Goal: Task Accomplishment & Management: Use online tool/utility

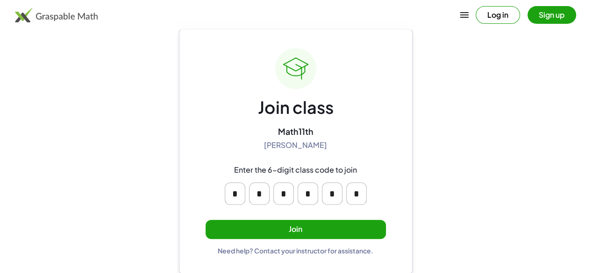
scroll to position [23, 0]
click at [369, 220] on button "Join" at bounding box center [296, 229] width 180 height 19
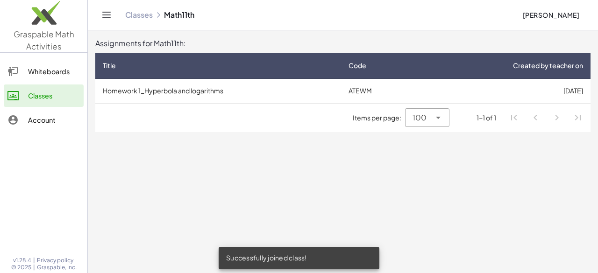
click at [337, 121] on div "Items per page: 100 *** 1-1 of 1" at bounding box center [342, 118] width 495 height 29
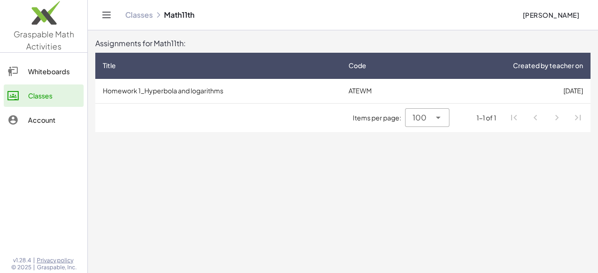
click at [516, 97] on td "[DATE]" at bounding box center [505, 91] width 172 height 24
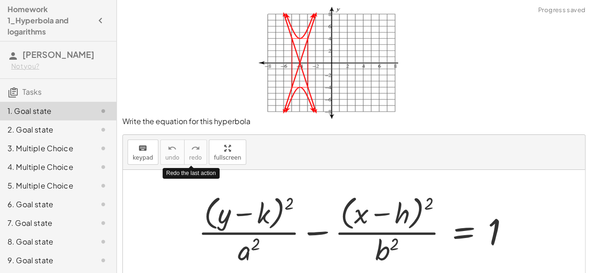
click at [56, 129] on div "2. Goal state" at bounding box center [44, 129] width 75 height 11
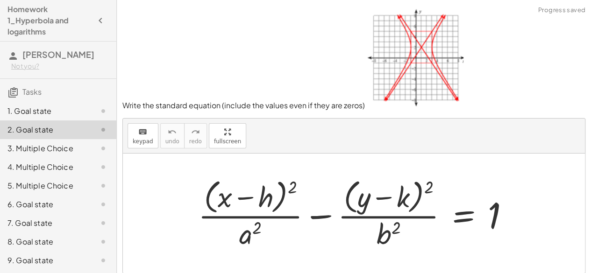
click at [33, 149] on div "3. Multiple Choice" at bounding box center [44, 148] width 75 height 11
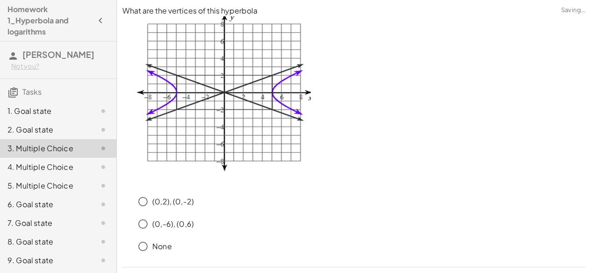
click at [27, 166] on div "4. Multiple Choice" at bounding box center [44, 167] width 75 height 11
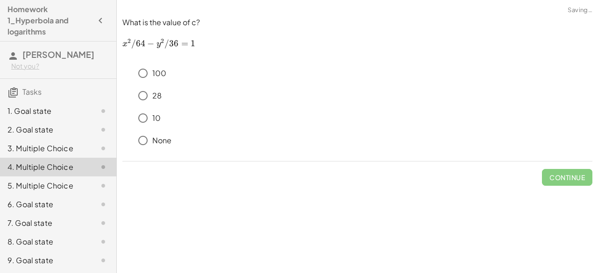
click at [26, 186] on div "5. Multiple Choice" at bounding box center [44, 185] width 75 height 11
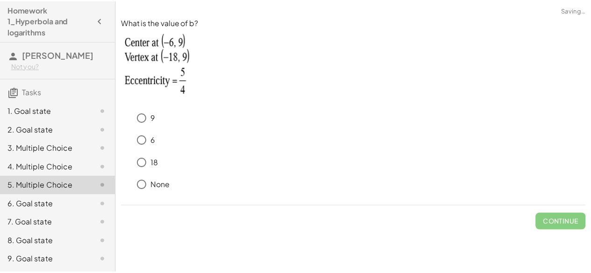
scroll to position [36, 0]
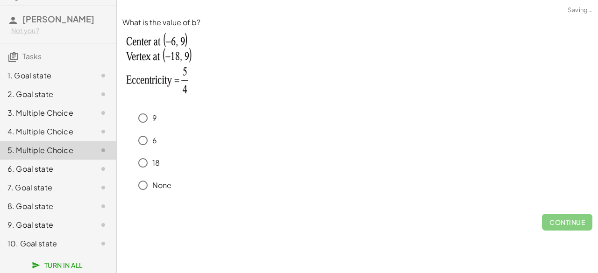
click at [27, 169] on div "6. Goal state" at bounding box center [44, 168] width 75 height 11
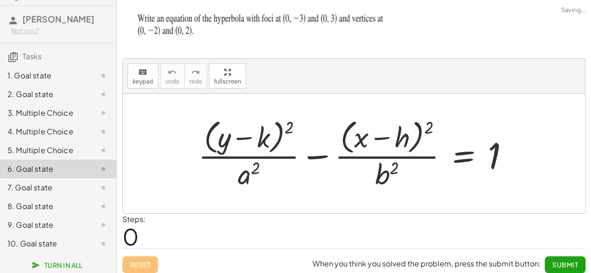
click at [20, 188] on div "7. Goal state" at bounding box center [44, 187] width 75 height 11
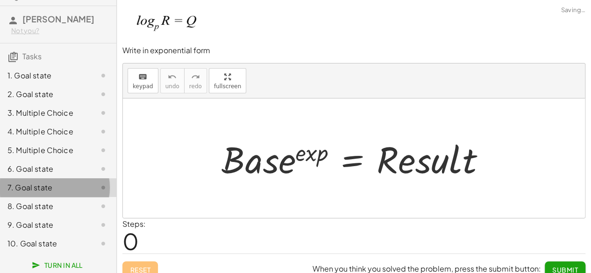
click at [11, 208] on div "8. Goal state" at bounding box center [44, 206] width 75 height 11
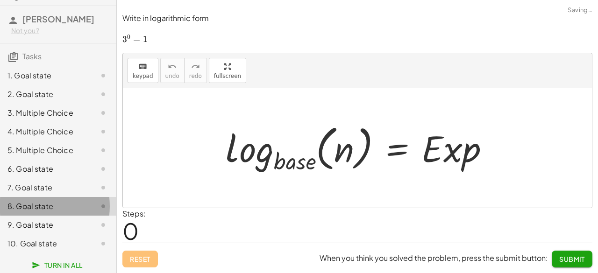
click at [14, 224] on div "9. Goal state" at bounding box center [44, 225] width 75 height 11
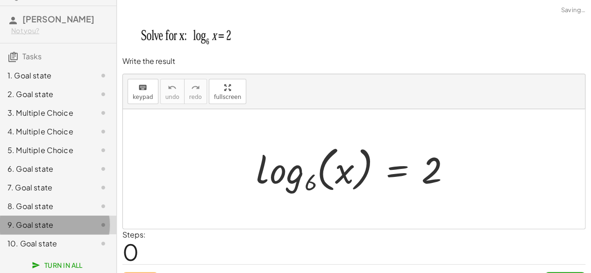
click at [7, 242] on div "10. Goal state" at bounding box center [58, 243] width 116 height 19
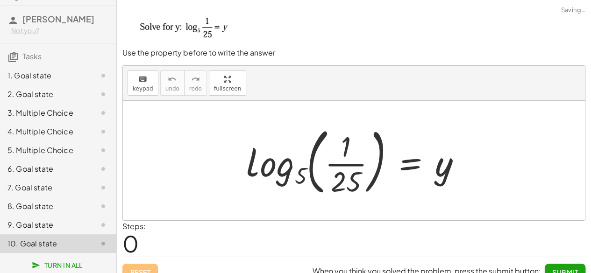
click at [21, 75] on div "1. Goal state" at bounding box center [44, 75] width 75 height 11
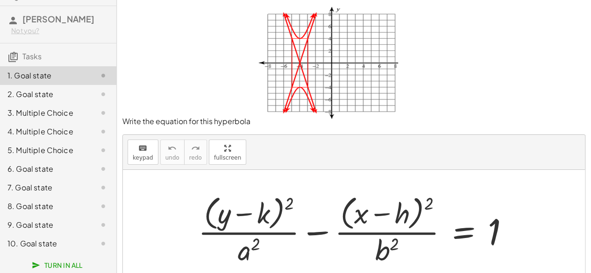
click at [43, 122] on div "2. Goal state" at bounding box center [58, 131] width 116 height 19
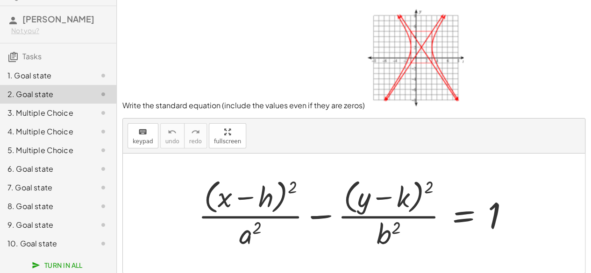
click at [412, 54] on img at bounding box center [414, 57] width 99 height 103
click at [56, 75] on div "1. Goal state" at bounding box center [44, 75] width 75 height 11
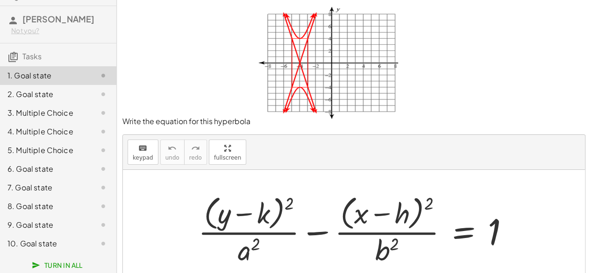
click at [264, 207] on div at bounding box center [357, 230] width 328 height 76
click at [267, 214] on div at bounding box center [357, 230] width 328 height 76
click at [152, 163] on button "keyboard keypad" at bounding box center [143, 152] width 31 height 25
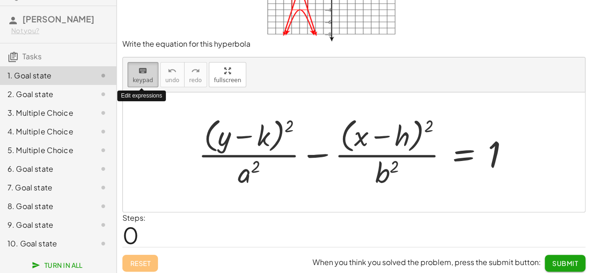
scroll to position [80, 0]
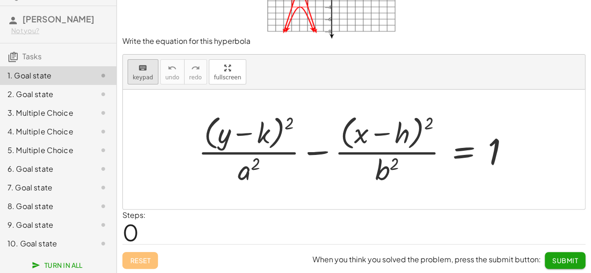
click at [146, 71] on div "keyboard" at bounding box center [143, 67] width 21 height 11
click at [266, 140] on div at bounding box center [250, 133] width 39 height 31
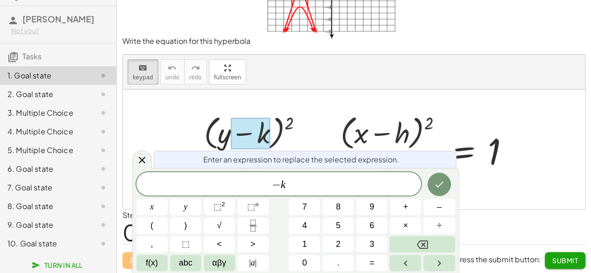
click at [266, 139] on div at bounding box center [250, 133] width 39 height 31
click at [316, 62] on div "keyboard keypad undo [PERSON_NAME] redo fullscreen" at bounding box center [354, 72] width 462 height 35
click at [135, 81] on button "keyboard keypad" at bounding box center [143, 71] width 31 height 25
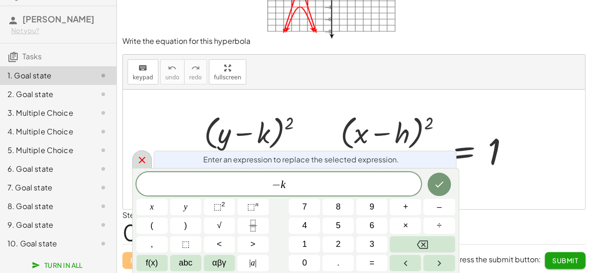
click at [141, 161] on icon at bounding box center [142, 160] width 7 height 7
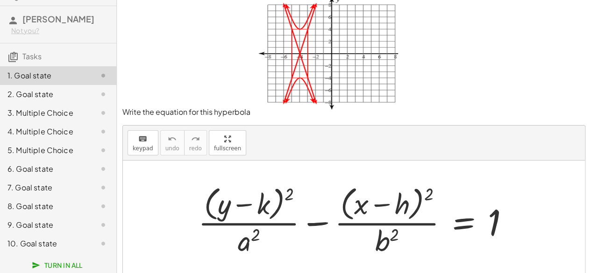
scroll to position [0, 0]
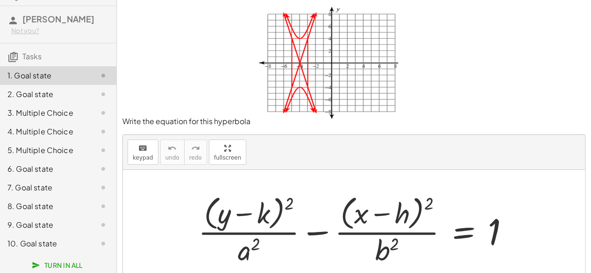
click at [240, 251] on div at bounding box center [357, 230] width 328 height 76
click at [248, 253] on div at bounding box center [357, 230] width 328 height 76
click at [64, 174] on div "6. Goal state" at bounding box center [44, 168] width 75 height 11
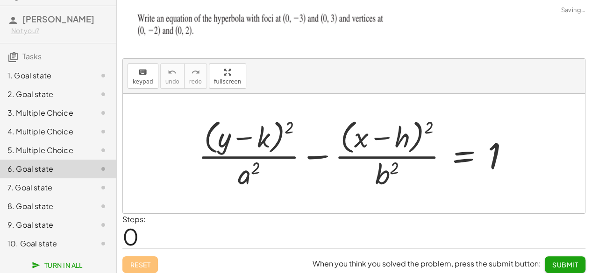
click at [57, 184] on div "7. Goal state" at bounding box center [44, 187] width 75 height 11
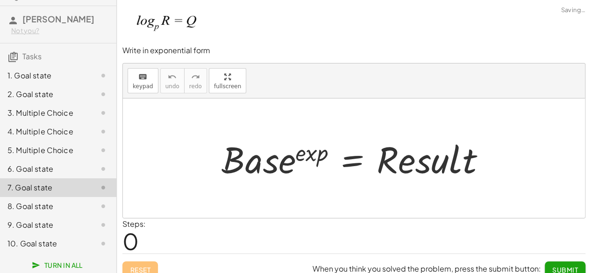
click at [56, 234] on div "8. Goal state" at bounding box center [58, 243] width 116 height 19
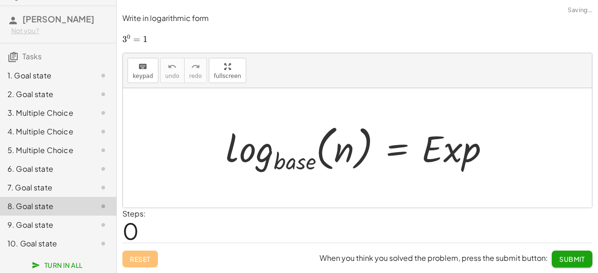
click at [67, 185] on div "7. Goal state" at bounding box center [44, 187] width 75 height 11
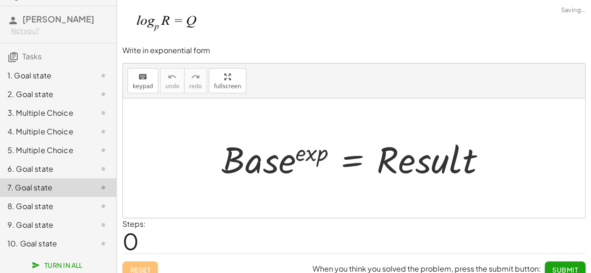
click at [59, 220] on div "9. Goal state" at bounding box center [44, 225] width 75 height 11
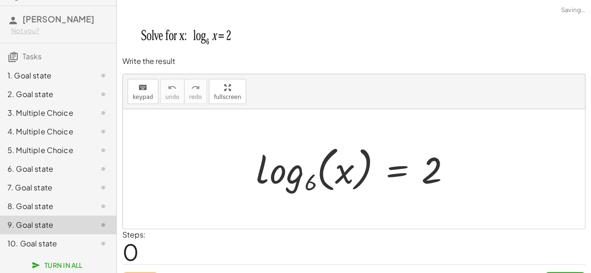
click at [63, 122] on div "2. Goal state" at bounding box center [58, 131] width 116 height 19
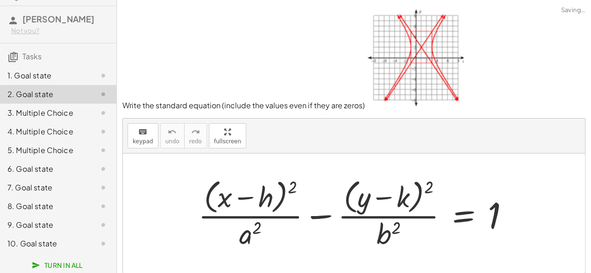
click at [66, 74] on div "1. Goal state" at bounding box center [44, 75] width 75 height 11
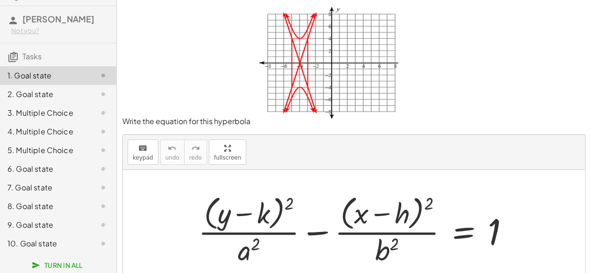
click at [269, 214] on div at bounding box center [357, 230] width 328 height 76
click at [144, 155] on span "keypad" at bounding box center [143, 158] width 21 height 7
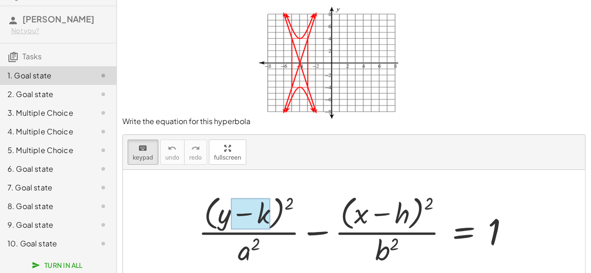
click at [263, 213] on div at bounding box center [250, 214] width 39 height 31
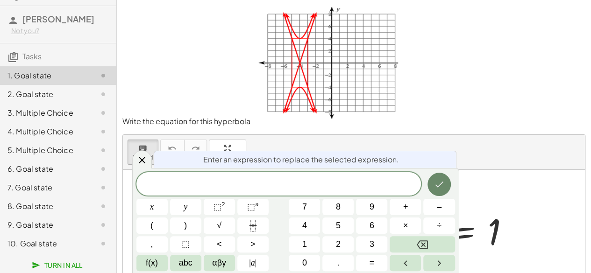
click at [440, 188] on icon "Done" at bounding box center [438, 184] width 11 height 11
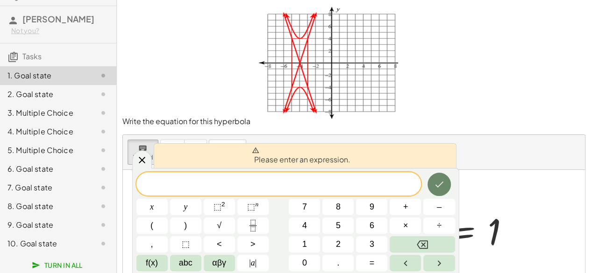
click at [440, 188] on icon "Done" at bounding box center [438, 184] width 11 height 11
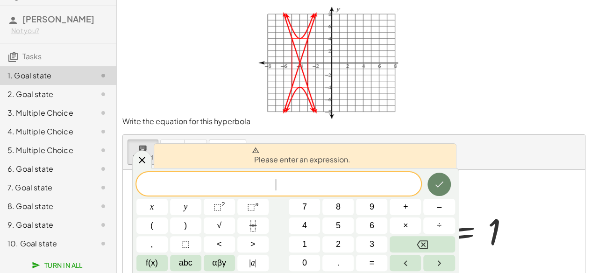
click at [440, 188] on icon "Done" at bounding box center [438, 184] width 11 height 11
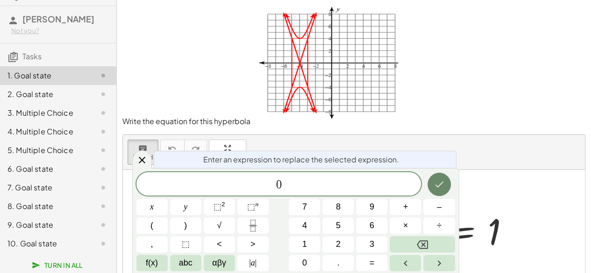
click at [440, 188] on icon "Done" at bounding box center [438, 184] width 11 height 11
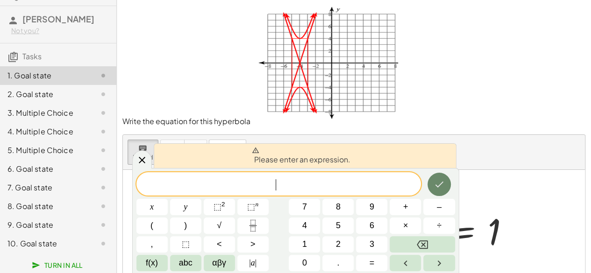
click at [440, 188] on icon "Done" at bounding box center [438, 184] width 11 height 11
click at [134, 165] on div at bounding box center [142, 159] width 20 height 18
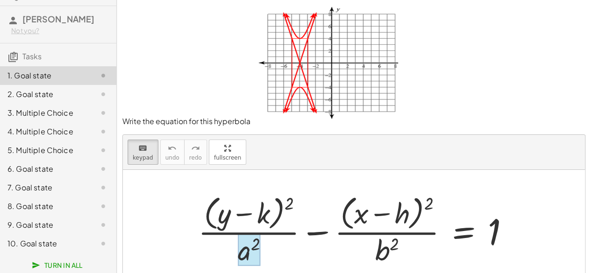
click at [250, 253] on div at bounding box center [249, 250] width 22 height 33
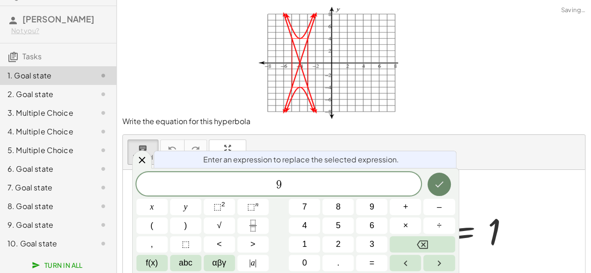
click at [437, 181] on icon "Done" at bounding box center [438, 184] width 11 height 11
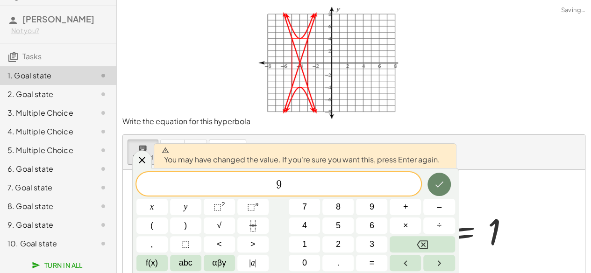
click at [437, 181] on icon "Done" at bounding box center [438, 184] width 11 height 11
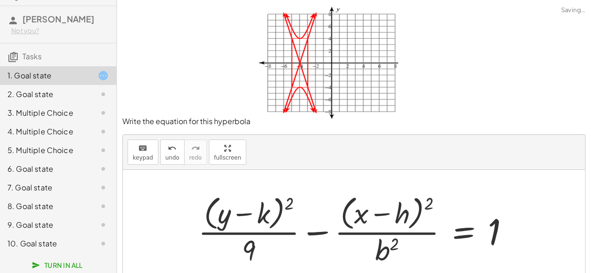
click at [386, 253] on div at bounding box center [357, 230] width 328 height 76
click at [152, 150] on button "keyboard keypad" at bounding box center [143, 152] width 31 height 25
click at [389, 255] on div at bounding box center [387, 250] width 24 height 33
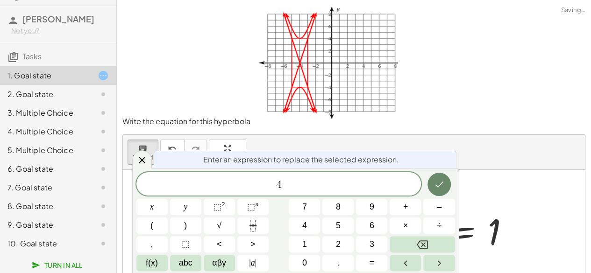
click at [438, 184] on icon "Done" at bounding box center [438, 184] width 11 height 11
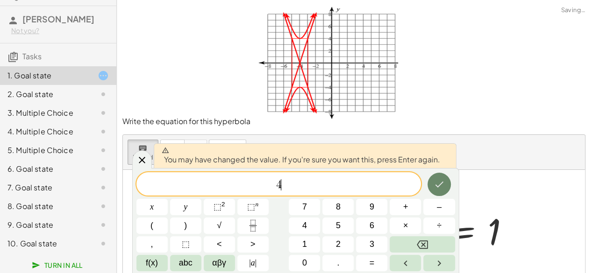
click at [438, 184] on icon "Done" at bounding box center [438, 184] width 11 height 11
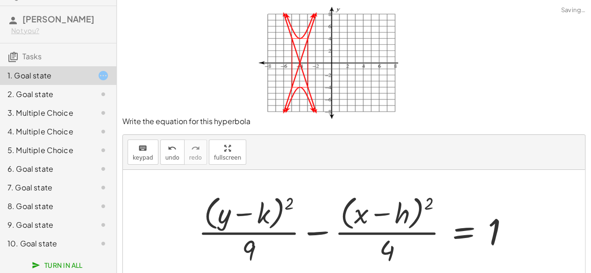
click at [252, 222] on div at bounding box center [357, 230] width 328 height 76
click at [150, 151] on button "keyboard keypad" at bounding box center [143, 152] width 31 height 25
click at [276, 215] on div at bounding box center [357, 230] width 328 height 76
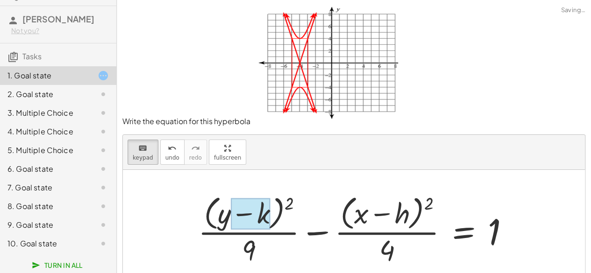
click at [261, 215] on div at bounding box center [250, 214] width 39 height 31
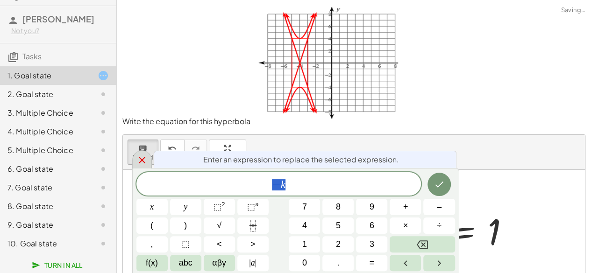
click at [140, 160] on icon at bounding box center [142, 160] width 7 height 7
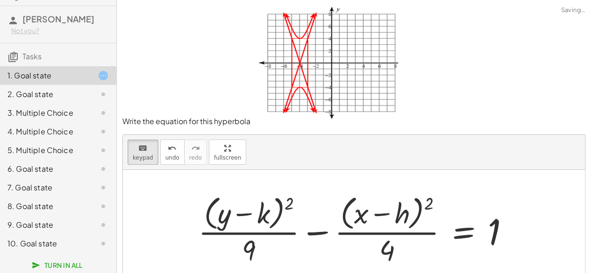
click at [214, 217] on div at bounding box center [357, 230] width 328 height 76
click at [209, 217] on div at bounding box center [357, 230] width 328 height 76
click at [241, 217] on div at bounding box center [250, 214] width 39 height 31
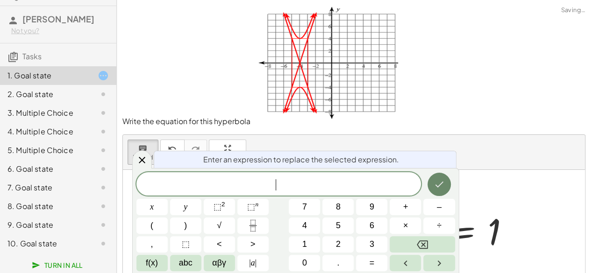
click at [446, 192] on button "Done" at bounding box center [438, 184] width 23 height 23
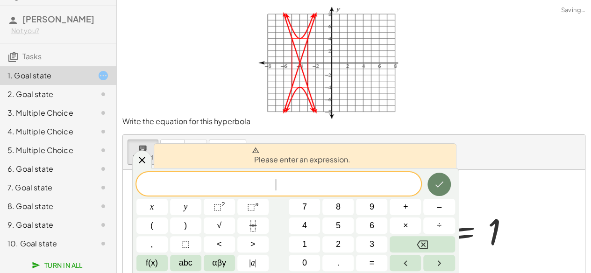
click at [446, 192] on button "Done" at bounding box center [438, 184] width 23 height 23
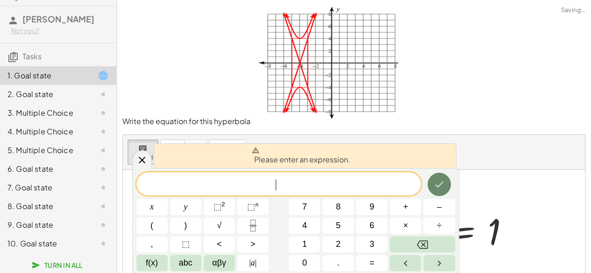
click at [446, 192] on button "Done" at bounding box center [438, 184] width 23 height 23
click at [139, 158] on icon at bounding box center [142, 160] width 7 height 7
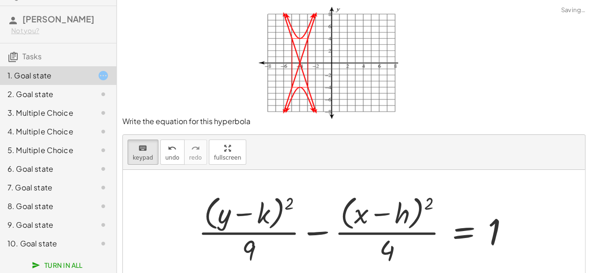
click at [40, 91] on div "2. Goal state" at bounding box center [44, 94] width 75 height 11
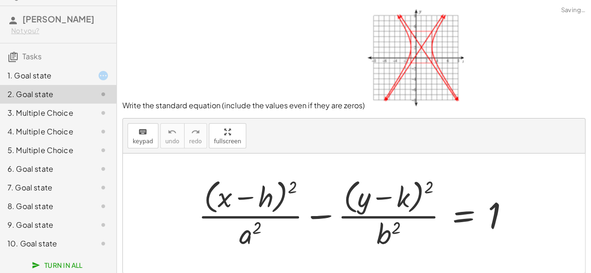
click at [35, 75] on div "1. Goal state" at bounding box center [44, 75] width 75 height 11
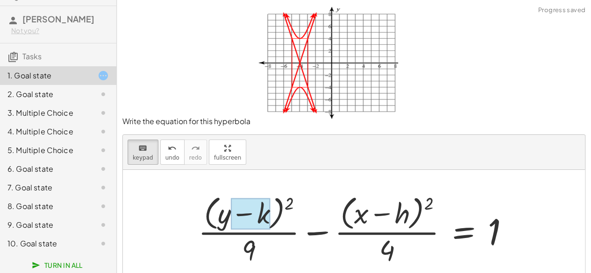
click at [263, 213] on div at bounding box center [250, 214] width 39 height 31
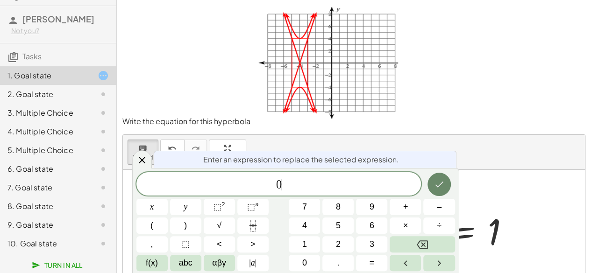
click at [441, 184] on icon "Done" at bounding box center [439, 185] width 8 height 6
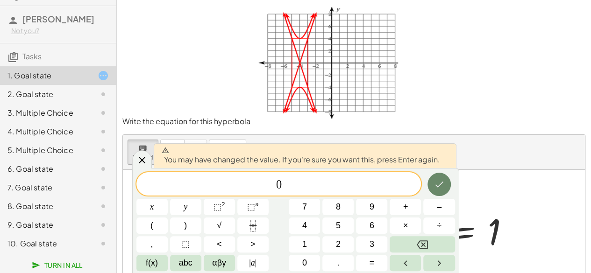
click at [433, 184] on button "Done" at bounding box center [438, 184] width 23 height 23
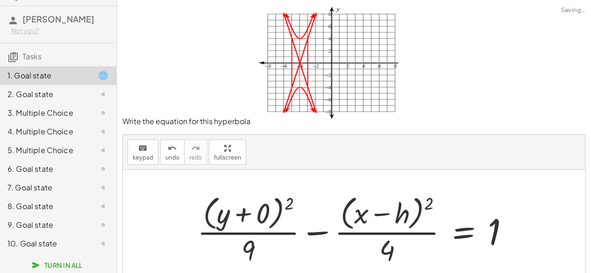
click at [400, 217] on div at bounding box center [356, 230] width 329 height 76
click at [139, 150] on icon "keyboard" at bounding box center [142, 148] width 9 height 11
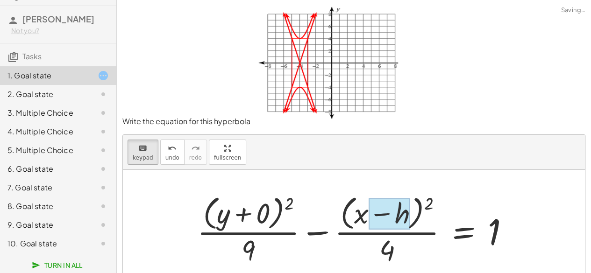
click at [397, 218] on div at bounding box center [389, 214] width 41 height 31
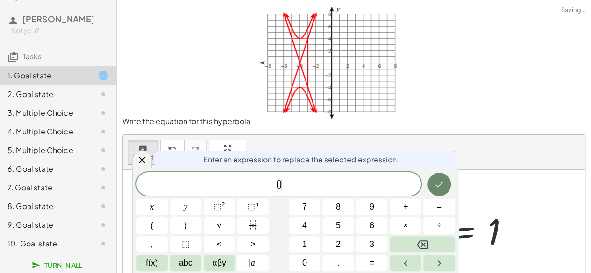
click at [429, 185] on button "Done" at bounding box center [438, 184] width 23 height 23
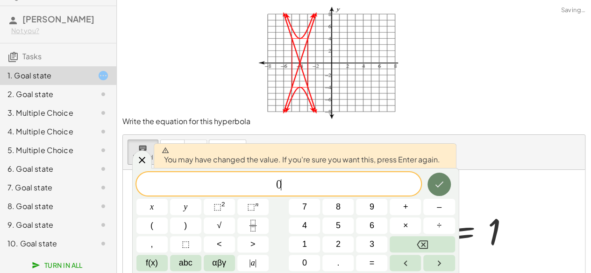
click at [440, 190] on icon "Done" at bounding box center [438, 184] width 11 height 11
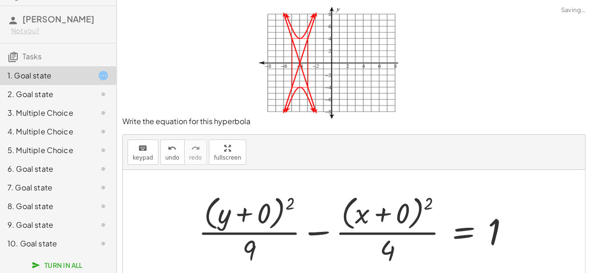
click at [32, 97] on div "2. Goal state" at bounding box center [44, 94] width 75 height 11
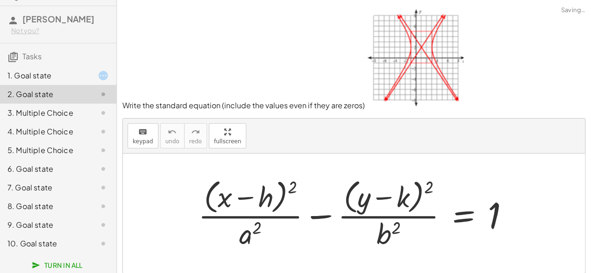
click at [43, 111] on div "3. Multiple Choice" at bounding box center [44, 112] width 75 height 11
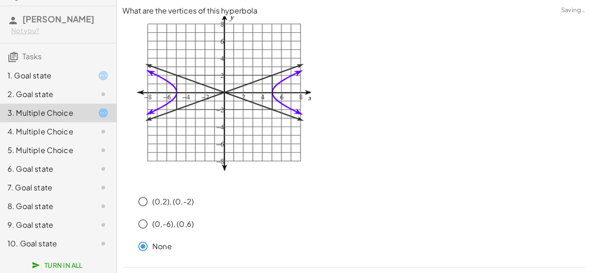
click at [72, 129] on div "4. Multiple Choice" at bounding box center [44, 131] width 75 height 11
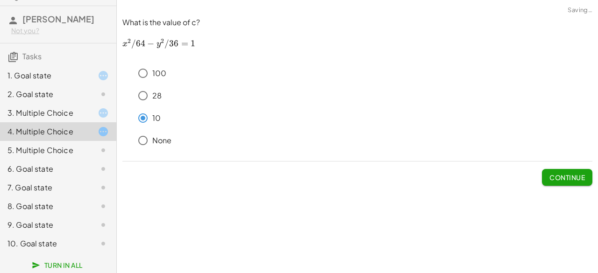
click at [83, 150] on div at bounding box center [96, 150] width 26 height 11
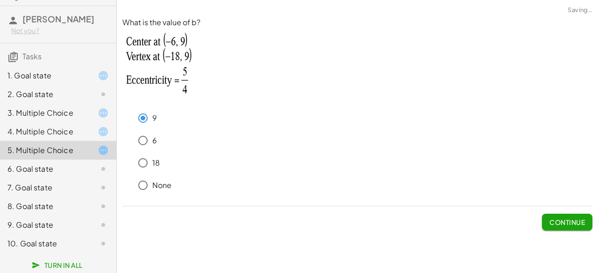
click at [74, 90] on div "2. Goal state" at bounding box center [44, 94] width 75 height 11
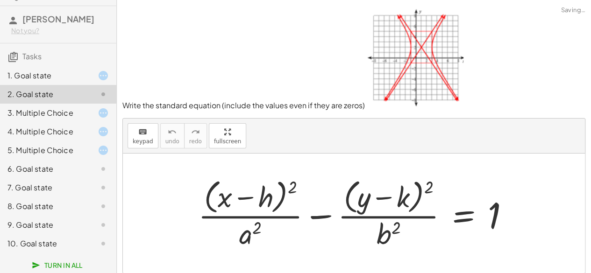
click at [49, 169] on div "6. Goal state" at bounding box center [44, 168] width 75 height 11
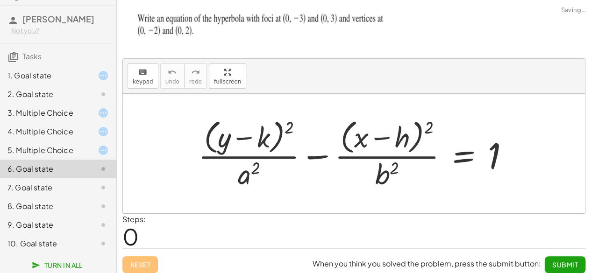
click at [69, 191] on div "7. Goal state" at bounding box center [44, 187] width 75 height 11
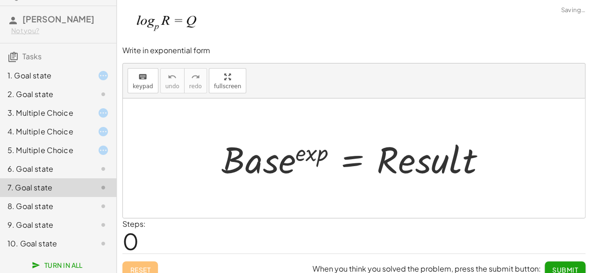
click at [60, 203] on div "8. Goal state" at bounding box center [44, 206] width 75 height 11
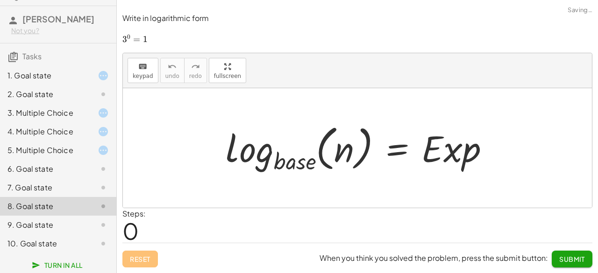
click at [73, 149] on div "5. Multiple Choice" at bounding box center [44, 150] width 75 height 11
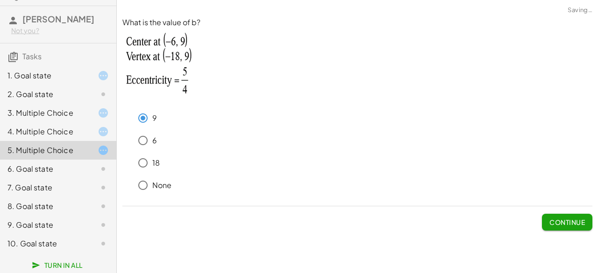
click at [69, 93] on div "2. Goal state" at bounding box center [44, 94] width 75 height 11
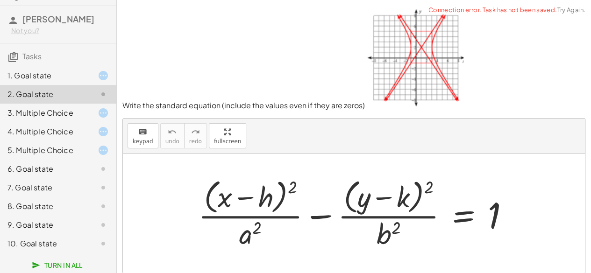
click at [227, 201] on div at bounding box center [357, 213] width 328 height 76
click at [148, 138] on span "keypad" at bounding box center [143, 141] width 21 height 7
click at [226, 205] on div at bounding box center [225, 197] width 14 height 33
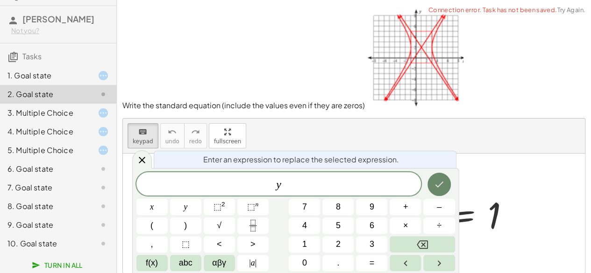
click at [437, 185] on icon "Done" at bounding box center [438, 184] width 11 height 11
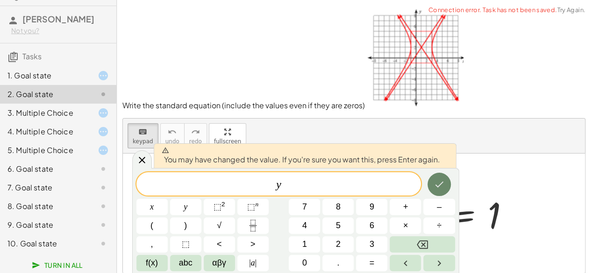
click at [437, 185] on icon "Done" at bounding box center [438, 184] width 11 height 11
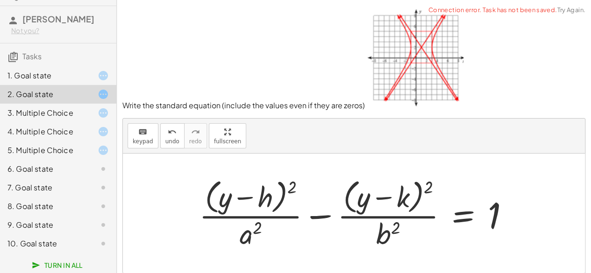
click at [265, 200] on div at bounding box center [357, 213] width 327 height 76
click at [147, 138] on span "keypad" at bounding box center [143, 141] width 21 height 7
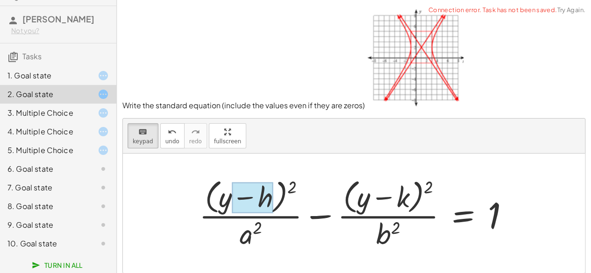
click at [262, 197] on div at bounding box center [252, 197] width 41 height 31
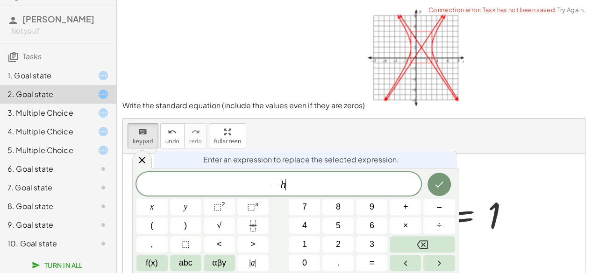
click at [296, 190] on span "− h ​" at bounding box center [278, 184] width 285 height 13
click at [306, 259] on span "0" at bounding box center [304, 263] width 5 height 13
click at [435, 187] on icon "Done" at bounding box center [438, 184] width 11 height 11
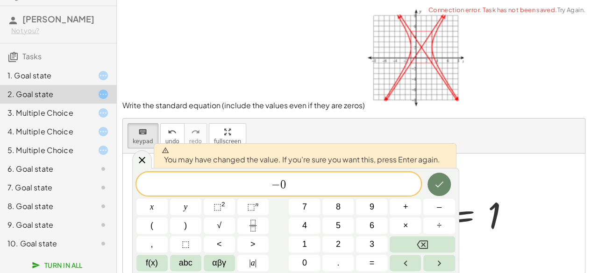
click at [435, 187] on icon "Done" at bounding box center [438, 184] width 11 height 11
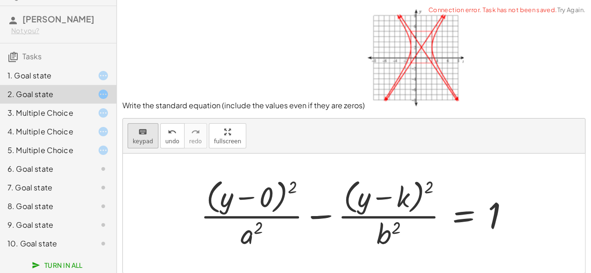
click at [146, 138] on span "keypad" at bounding box center [143, 141] width 21 height 7
click at [367, 204] on div at bounding box center [363, 197] width 13 height 33
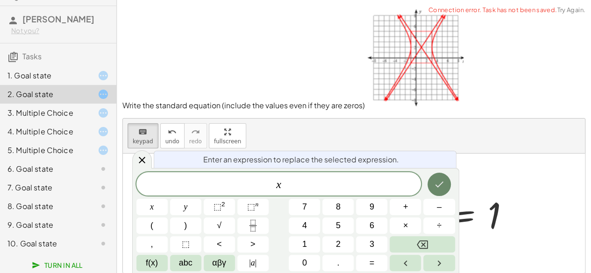
click at [444, 185] on icon "Done" at bounding box center [438, 184] width 11 height 11
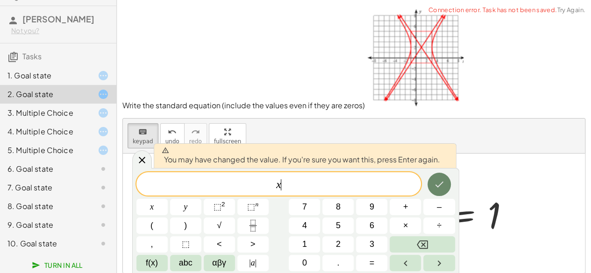
click at [444, 182] on icon "Done" at bounding box center [438, 184] width 11 height 11
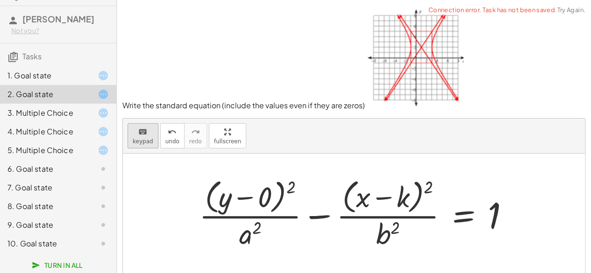
click at [135, 138] on span "keypad" at bounding box center [143, 141] width 21 height 7
click at [403, 197] on div at bounding box center [389, 197] width 39 height 31
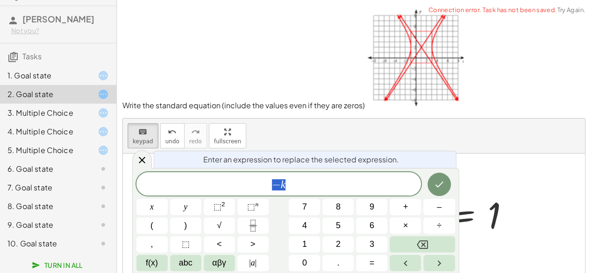
click at [336, 187] on span "− k" at bounding box center [278, 184] width 285 height 13
click at [306, 264] on span "0" at bounding box center [304, 263] width 5 height 13
click at [437, 192] on button "Done" at bounding box center [438, 184] width 23 height 23
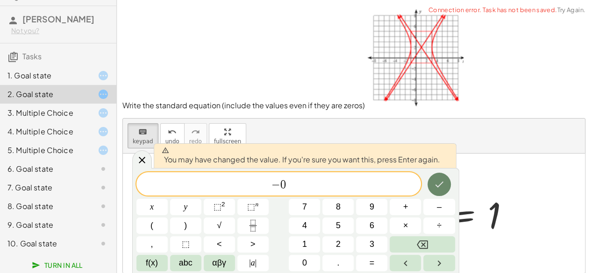
click at [437, 192] on button "Done" at bounding box center [438, 184] width 23 height 23
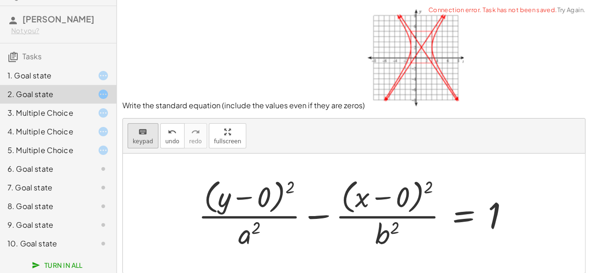
click at [146, 140] on span "keypad" at bounding box center [143, 141] width 21 height 7
click at [253, 236] on div at bounding box center [249, 234] width 22 height 33
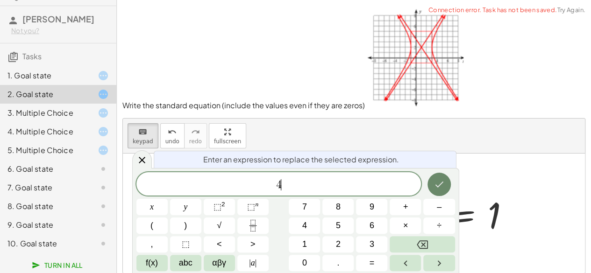
click at [438, 192] on button "Done" at bounding box center [438, 184] width 23 height 23
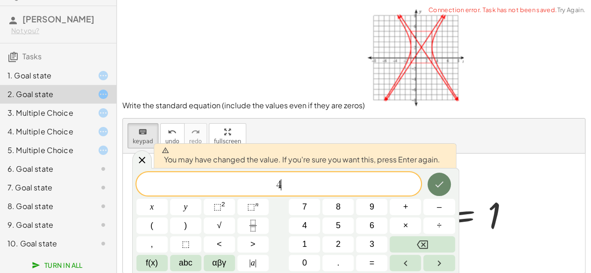
click at [436, 192] on button "Done" at bounding box center [438, 184] width 23 height 23
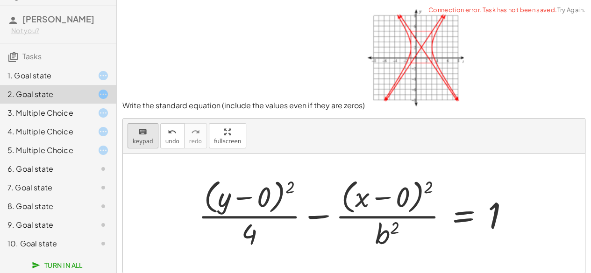
click at [142, 135] on icon "keyboard" at bounding box center [142, 132] width 9 height 11
click at [385, 231] on div at bounding box center [387, 234] width 24 height 33
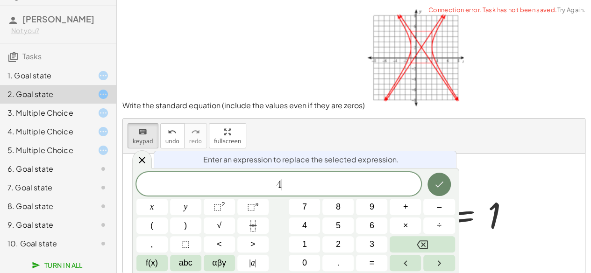
click at [434, 187] on icon "Done" at bounding box center [438, 184] width 11 height 11
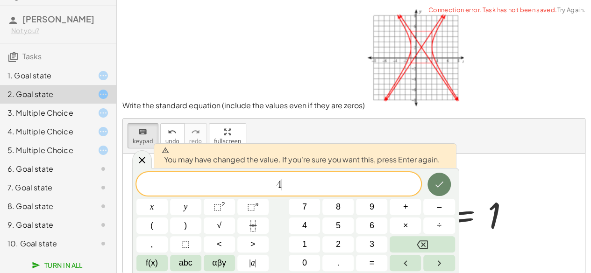
click at [434, 187] on icon "Done" at bounding box center [438, 184] width 11 height 11
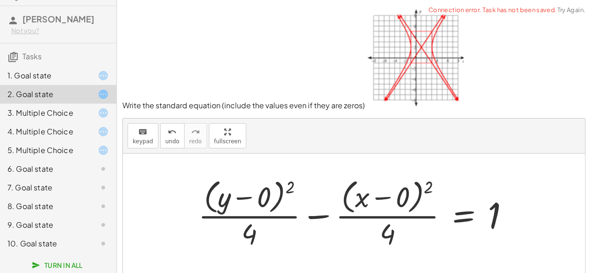
click at [57, 169] on div "6. Goal state" at bounding box center [44, 168] width 75 height 11
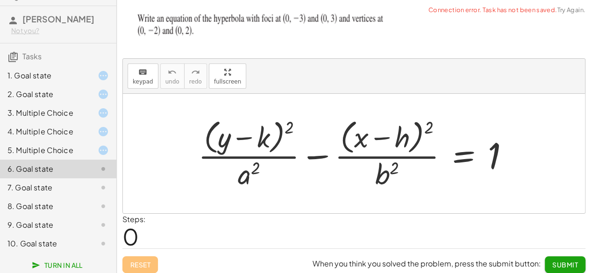
click at [84, 152] on div at bounding box center [96, 150] width 26 height 11
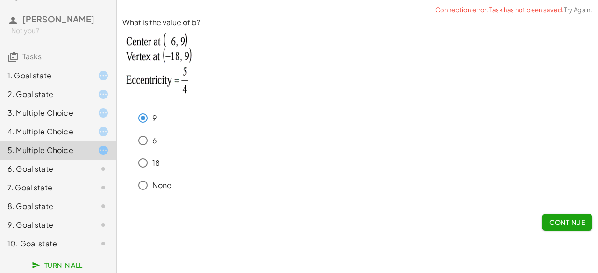
click at [83, 80] on div at bounding box center [96, 75] width 26 height 11
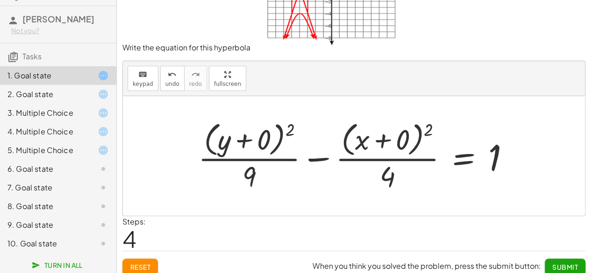
scroll to position [80, 0]
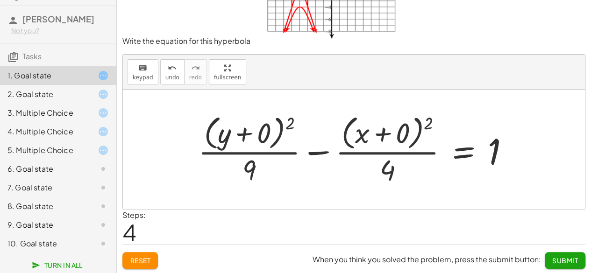
click at [571, 263] on span "Submit" at bounding box center [565, 260] width 26 height 8
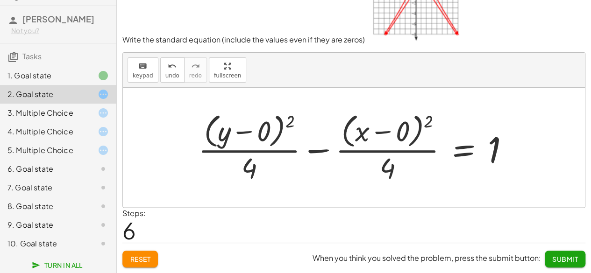
scroll to position [64, 0]
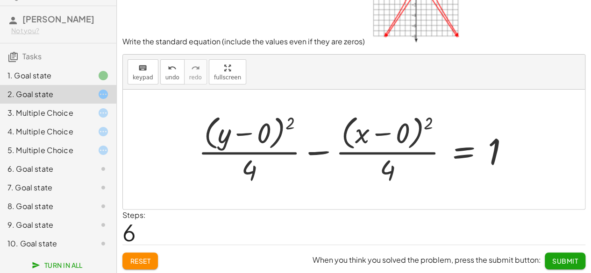
drag, startPoint x: 566, startPoint y: 249, endPoint x: 564, endPoint y: 259, distance: 10.0
click at [564, 259] on div "When you think you solved the problem, press the submit button: Submit" at bounding box center [449, 257] width 273 height 24
click at [564, 259] on span "Submit" at bounding box center [565, 261] width 26 height 8
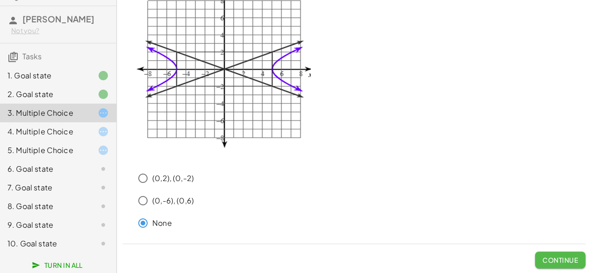
click at [564, 259] on span "Continue" at bounding box center [560, 260] width 36 height 8
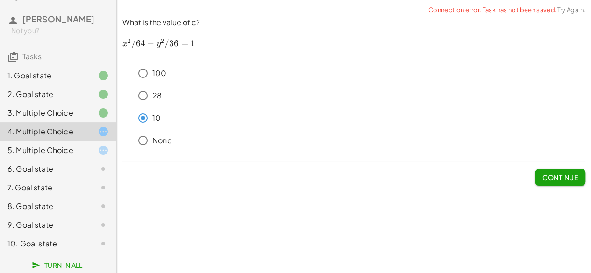
scroll to position [0, 0]
click at [551, 181] on span "Continue" at bounding box center [567, 177] width 36 height 8
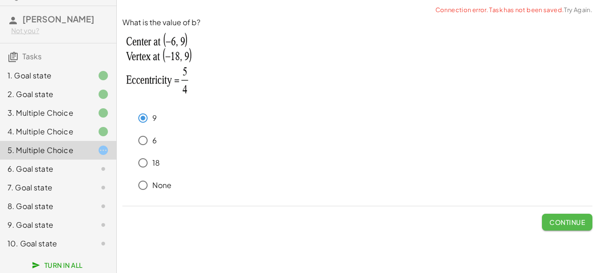
click at [554, 220] on span "Continue" at bounding box center [567, 222] width 36 height 8
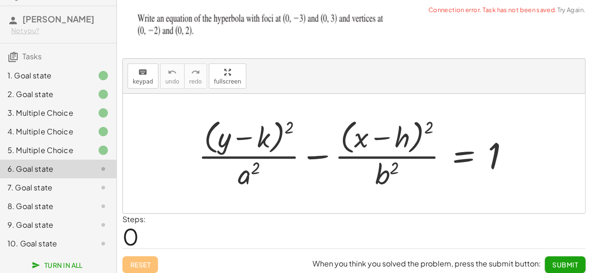
click at [261, 140] on div at bounding box center [357, 153] width 328 height 76
click at [149, 83] on span "keypad" at bounding box center [143, 81] width 21 height 7
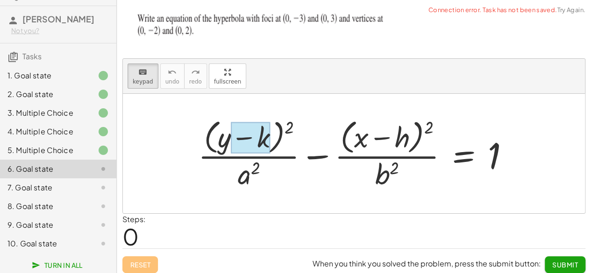
click at [265, 140] on div at bounding box center [250, 137] width 39 height 31
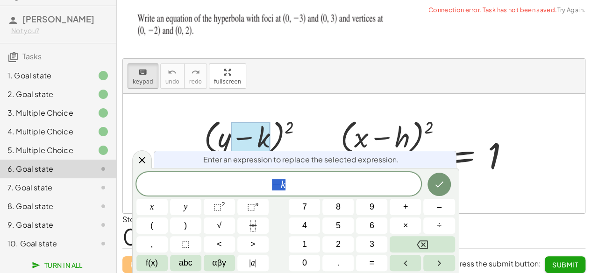
click at [300, 188] on span "− k" at bounding box center [278, 184] width 285 height 13
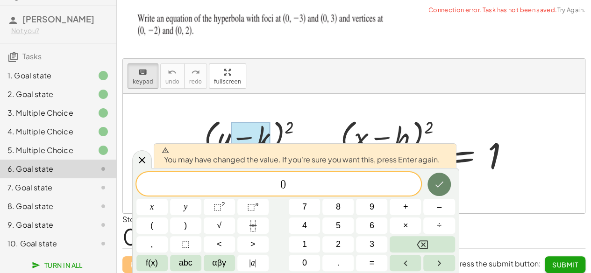
click at [438, 181] on icon "Done" at bounding box center [438, 184] width 11 height 11
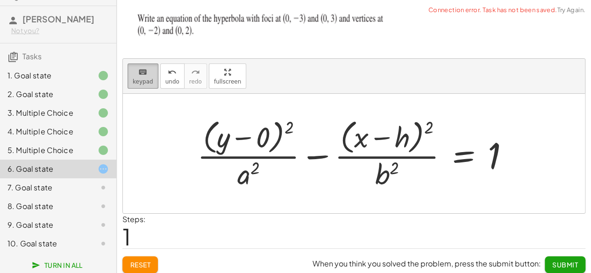
click at [144, 76] on icon "keyboard" at bounding box center [142, 72] width 9 height 11
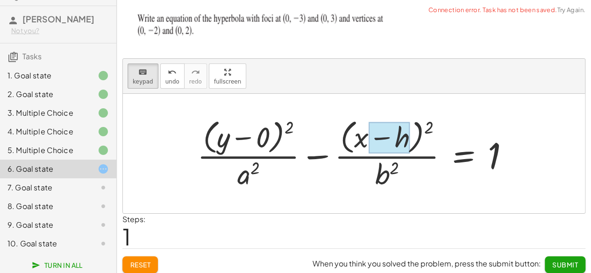
click at [396, 141] on div at bounding box center [389, 137] width 41 height 31
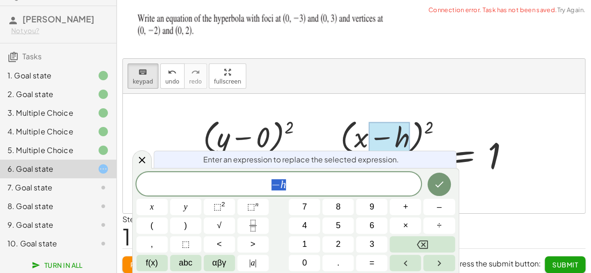
click at [350, 187] on span "− h" at bounding box center [278, 184] width 285 height 13
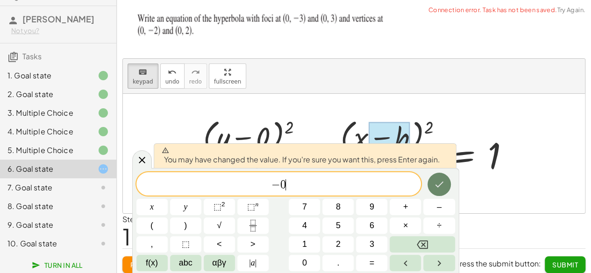
click at [436, 187] on icon "Done" at bounding box center [438, 184] width 11 height 11
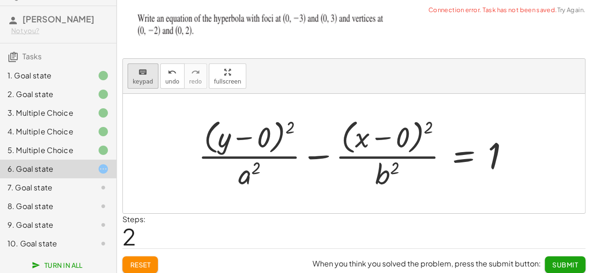
click at [140, 71] on icon "keyboard" at bounding box center [142, 72] width 9 height 11
click at [245, 178] on div at bounding box center [249, 173] width 22 height 33
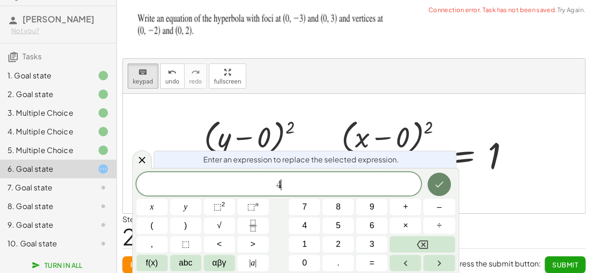
click at [438, 187] on icon "Done" at bounding box center [439, 185] width 8 height 6
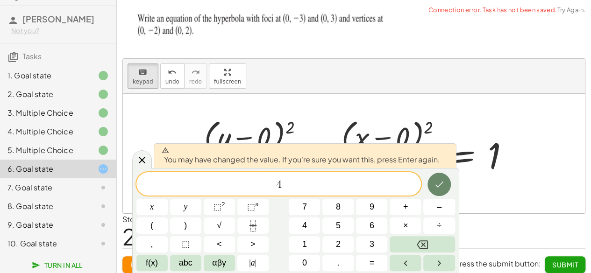
click at [431, 189] on button "Done" at bounding box center [438, 184] width 23 height 23
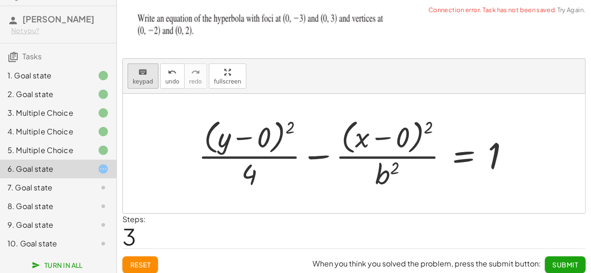
click at [146, 73] on div "keyboard" at bounding box center [143, 71] width 21 height 11
click at [383, 178] on div at bounding box center [387, 173] width 24 height 33
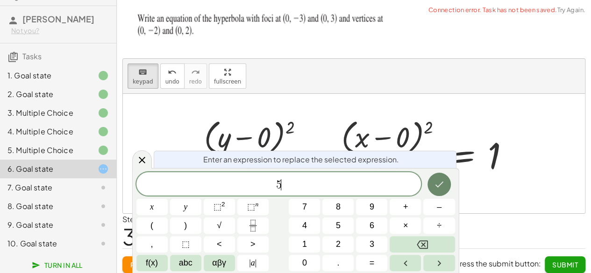
click at [446, 185] on button "Done" at bounding box center [438, 184] width 23 height 23
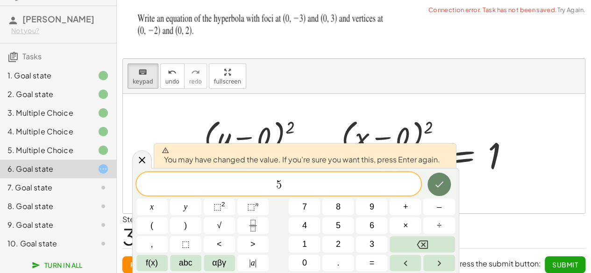
click at [446, 185] on button "Done" at bounding box center [438, 184] width 23 height 23
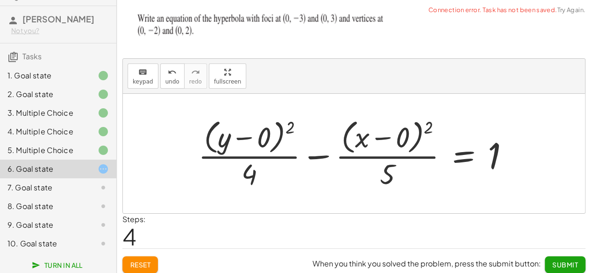
click at [67, 189] on div "7. Goal state" at bounding box center [44, 187] width 75 height 11
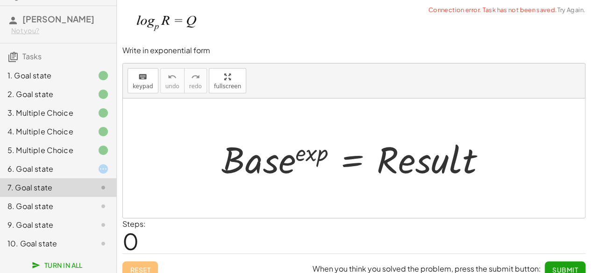
click at [254, 165] on div at bounding box center [357, 159] width 281 height 48
click at [139, 83] on span "keypad" at bounding box center [143, 86] width 21 height 7
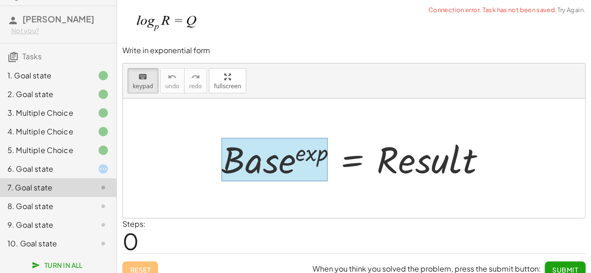
click at [267, 168] on div at bounding box center [274, 159] width 107 height 43
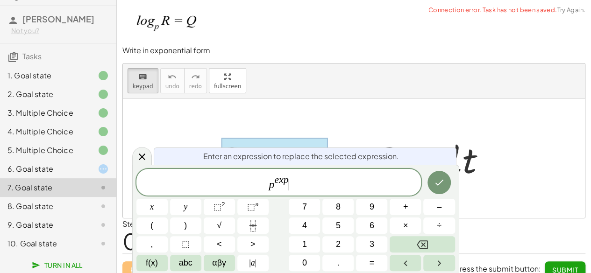
click at [295, 183] on span "p e x p ​" at bounding box center [278, 183] width 285 height 17
click at [438, 185] on icon "Done" at bounding box center [438, 182] width 11 height 11
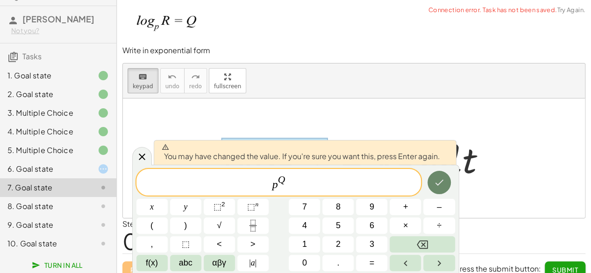
click at [438, 185] on icon "Done" at bounding box center [438, 182] width 11 height 11
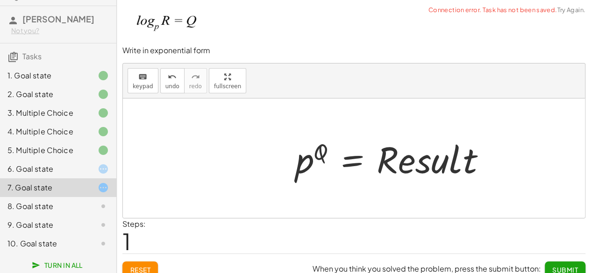
click at [426, 171] on div at bounding box center [394, 159] width 207 height 48
click at [143, 83] on span "keypad" at bounding box center [143, 86] width 21 height 7
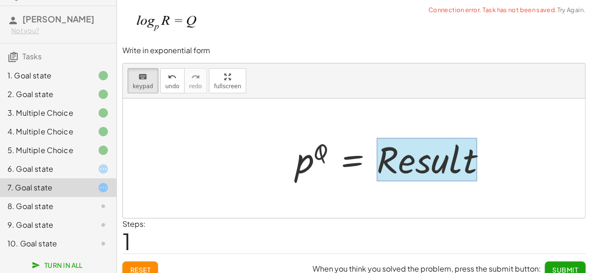
click at [419, 163] on div at bounding box center [427, 159] width 100 height 43
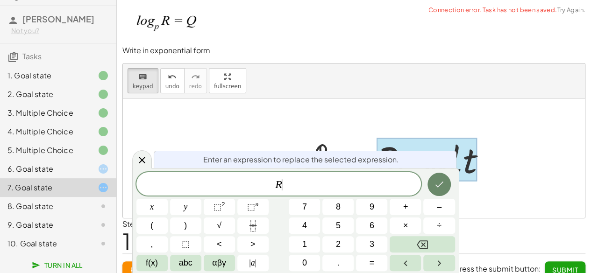
click at [442, 181] on icon "Done" at bounding box center [438, 184] width 11 height 11
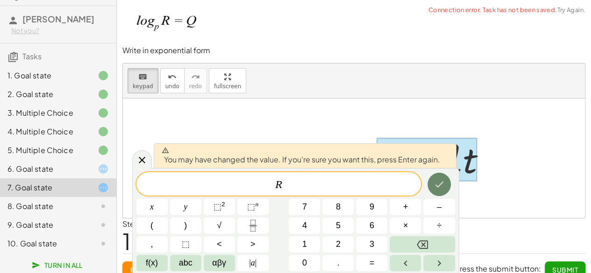
click at [442, 181] on icon "Done" at bounding box center [438, 184] width 11 height 11
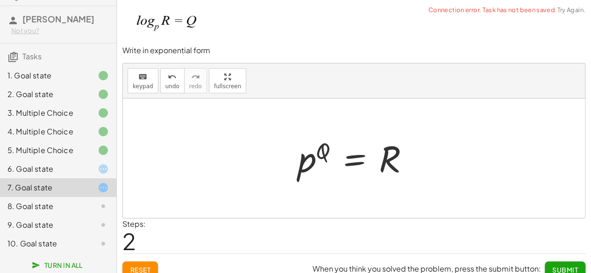
click at [555, 266] on span "Submit" at bounding box center [565, 270] width 26 height 8
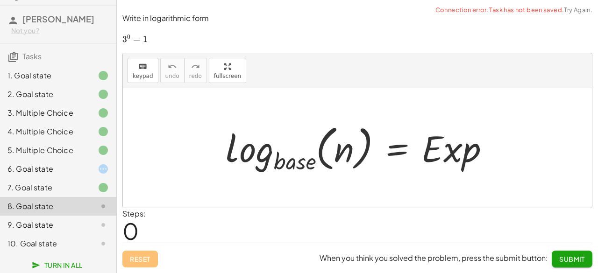
click at [69, 169] on div "6. Goal state" at bounding box center [44, 168] width 75 height 11
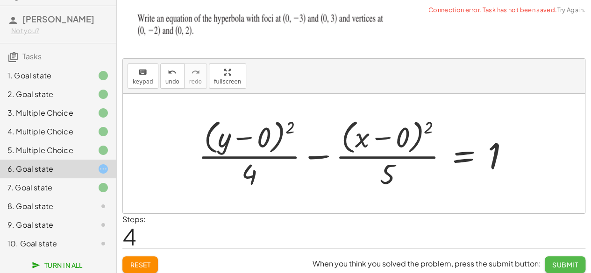
click at [575, 264] on span "Submit" at bounding box center [565, 265] width 26 height 8
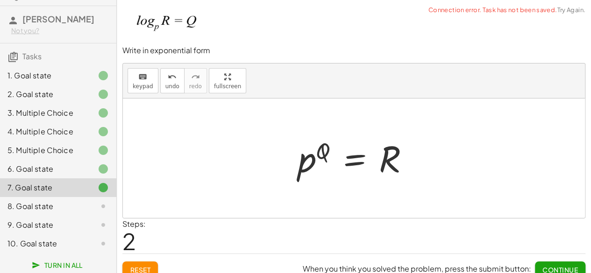
click at [69, 204] on div "8. Goal state" at bounding box center [44, 206] width 75 height 11
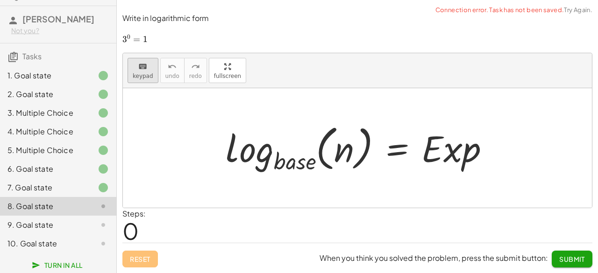
click at [150, 83] on button "keyboard keypad" at bounding box center [143, 70] width 31 height 25
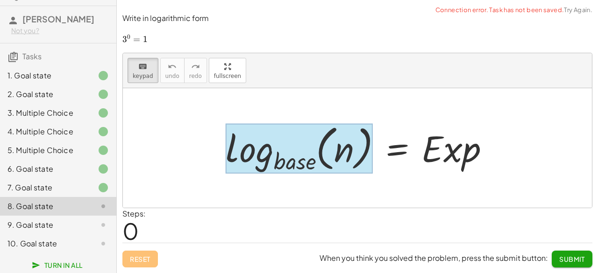
click at [296, 165] on div at bounding box center [299, 149] width 147 height 50
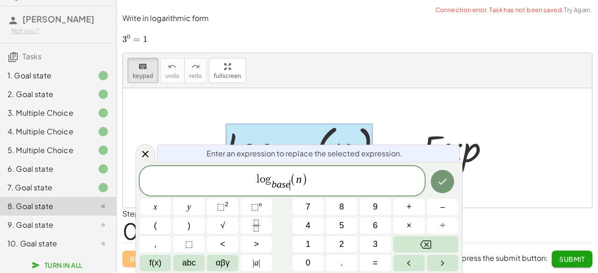
click at [290, 191] on span "l o g b a s e ​ ​ ( n )" at bounding box center [282, 182] width 285 height 20
click at [294, 183] on var "n" at bounding box center [292, 179] width 6 height 12
click at [451, 185] on button "Done" at bounding box center [442, 181] width 23 height 23
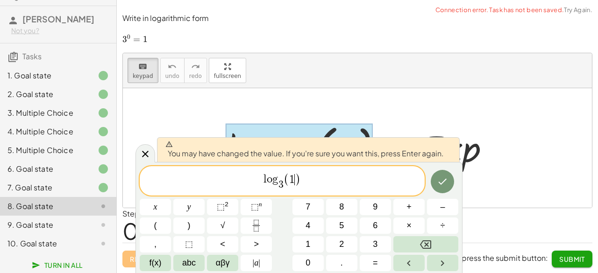
click at [289, 181] on span "( 1 ​ )" at bounding box center [293, 180] width 18 height 14
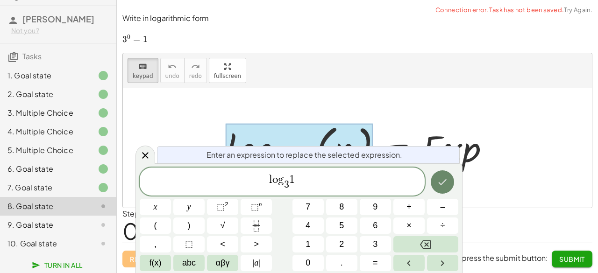
click at [447, 182] on icon "Done" at bounding box center [442, 182] width 11 height 11
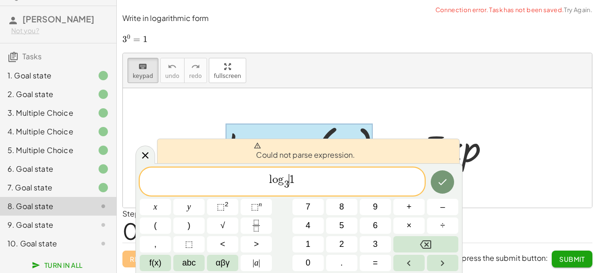
click at [171, 199] on div at bounding box center [155, 207] width 31 height 16
click at [449, 185] on button "Done" at bounding box center [442, 182] width 23 height 23
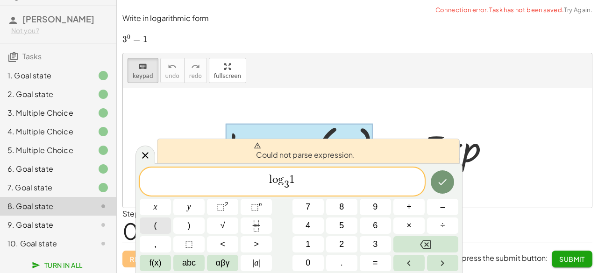
click at [156, 221] on span "(" at bounding box center [155, 226] width 3 height 13
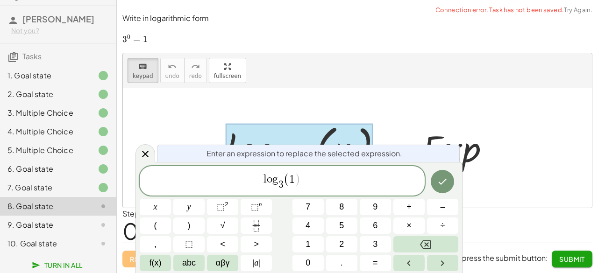
click at [305, 182] on span "l o g 3 ​ ( ​ 1 )" at bounding box center [282, 182] width 285 height 20
click at [192, 220] on button ")" at bounding box center [188, 226] width 31 height 16
click at [446, 183] on icon "Done" at bounding box center [442, 181] width 11 height 11
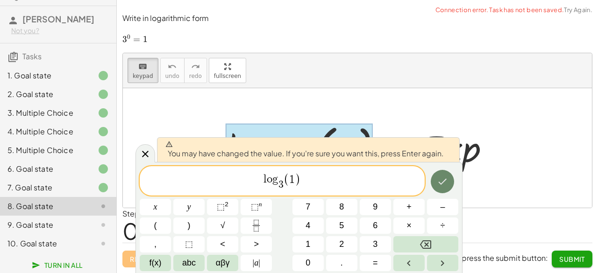
click at [446, 183] on icon "Done" at bounding box center [442, 181] width 11 height 11
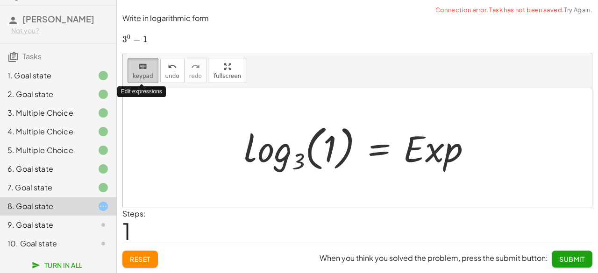
click at [146, 77] on span "keypad" at bounding box center [143, 76] width 21 height 7
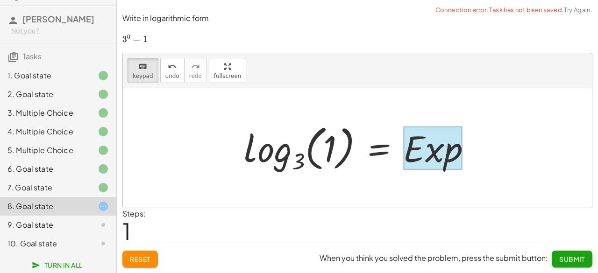
click at [447, 169] on div at bounding box center [432, 148] width 59 height 43
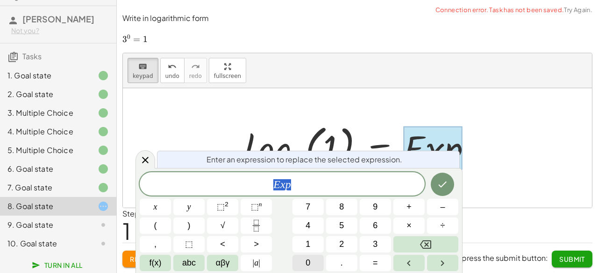
click at [311, 259] on button "0" at bounding box center [307, 263] width 31 height 16
click at [459, 192] on div "Enter an expression to replace the selected expression. 0 x y ⬚ 2 ⬚ n 7 8 9 + –…" at bounding box center [298, 220] width 327 height 105
click at [440, 185] on icon "Done" at bounding box center [443, 185] width 8 height 6
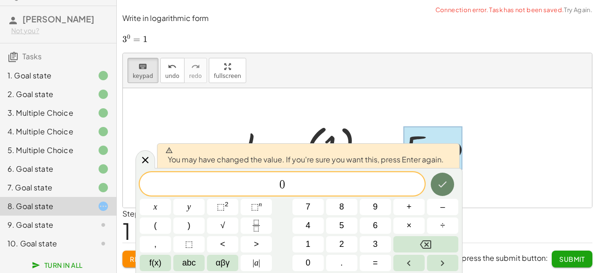
click at [440, 185] on icon "Done" at bounding box center [443, 185] width 8 height 6
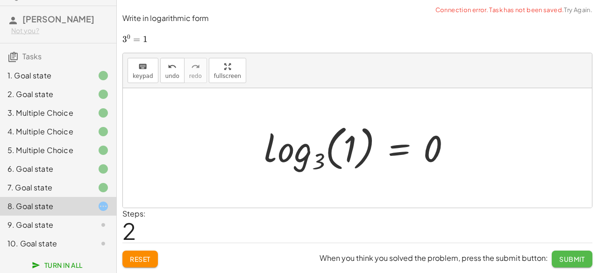
click at [573, 259] on span "Submit" at bounding box center [572, 259] width 26 height 8
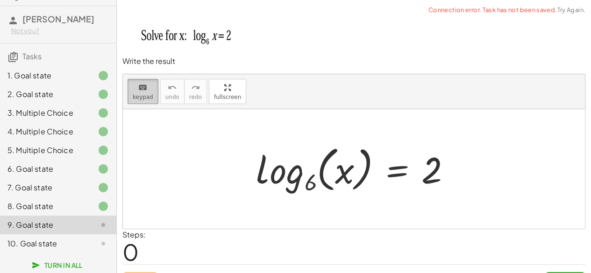
click at [149, 94] on span "keypad" at bounding box center [143, 97] width 21 height 7
click at [323, 176] on div at bounding box center [357, 169] width 212 height 55
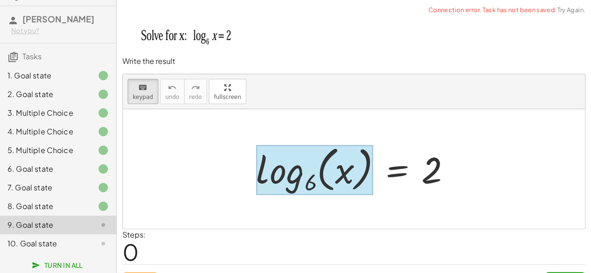
click at [274, 171] on div at bounding box center [314, 170] width 117 height 50
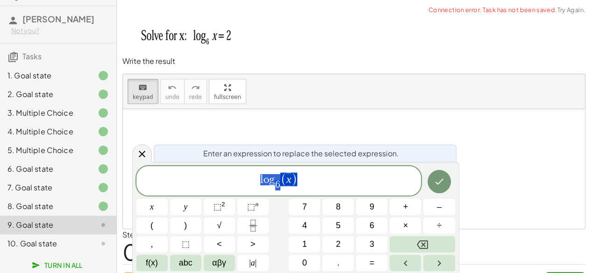
click at [305, 181] on span "l o g 6 ​ ( x )" at bounding box center [278, 182] width 285 height 20
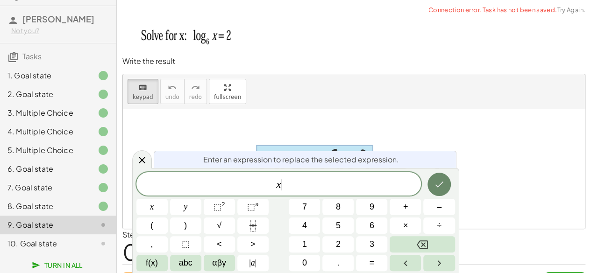
click at [441, 191] on button "Done" at bounding box center [438, 184] width 23 height 23
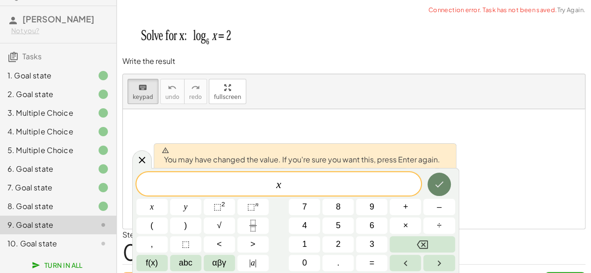
click at [441, 191] on button "Done" at bounding box center [438, 184] width 23 height 23
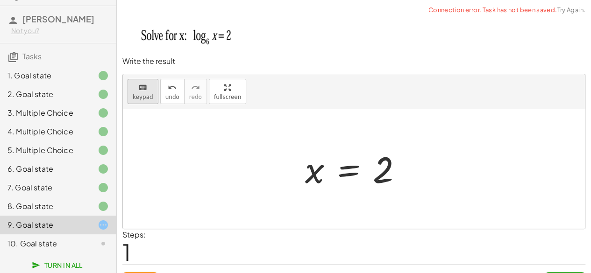
click at [134, 89] on div "keyboard" at bounding box center [143, 87] width 21 height 11
click at [391, 174] on div at bounding box center [383, 170] width 21 height 42
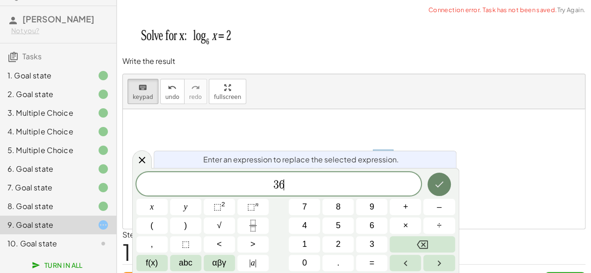
click at [437, 185] on icon "Done" at bounding box center [438, 184] width 11 height 11
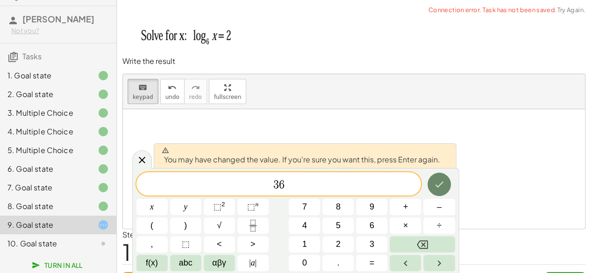
click at [437, 185] on icon "Done" at bounding box center [438, 184] width 11 height 11
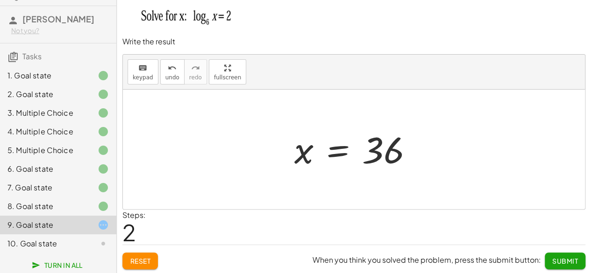
click at [567, 258] on span "Submit" at bounding box center [565, 261] width 26 height 8
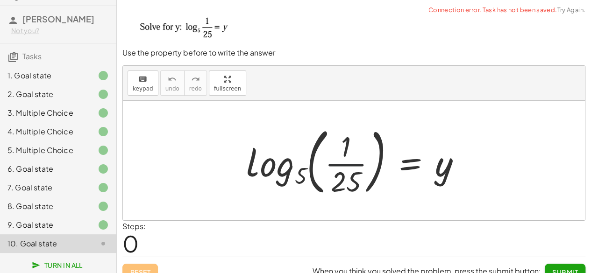
click at [354, 165] on div at bounding box center [358, 161] width 232 height 78
click at [142, 86] on span "keypad" at bounding box center [143, 88] width 21 height 7
click at [350, 178] on div at bounding box center [346, 181] width 30 height 33
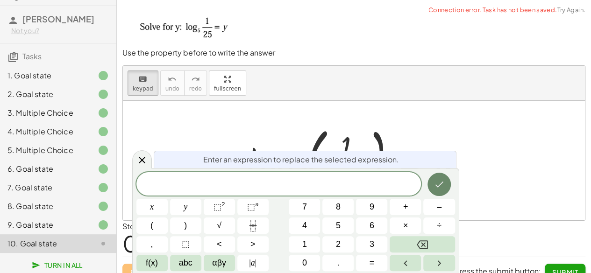
click at [437, 184] on icon "Done" at bounding box center [438, 184] width 11 height 11
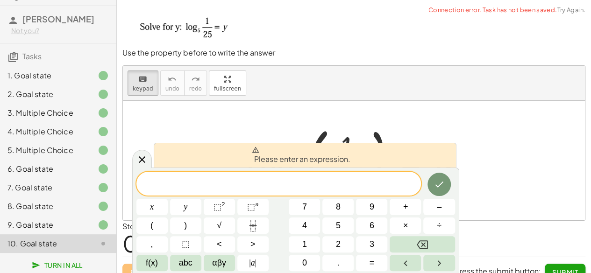
click at [168, 199] on div at bounding box center [151, 207] width 31 height 16
click at [146, 160] on icon at bounding box center [141, 159] width 11 height 11
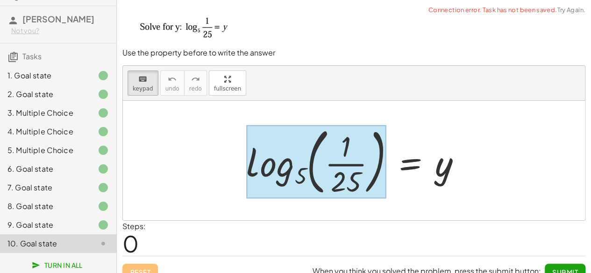
click at [305, 160] on div at bounding box center [316, 161] width 140 height 73
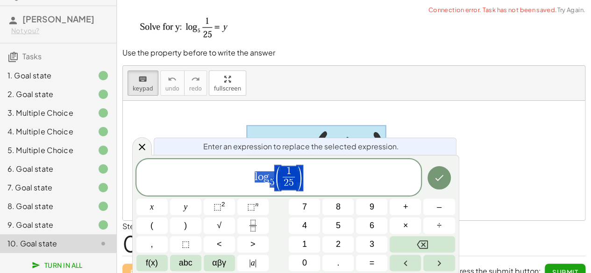
click at [320, 179] on span "l o g 5 ​ ( 1 2 5 ​ )" at bounding box center [278, 178] width 285 height 27
click at [408, 224] on button "×" at bounding box center [405, 226] width 31 height 16
click at [155, 205] on button "x" at bounding box center [151, 207] width 31 height 16
click at [277, 186] on span "(" at bounding box center [280, 178] width 7 height 27
click at [328, 175] on span "l o g b ​ ( 1 x ​ ) ​" at bounding box center [278, 178] width 285 height 27
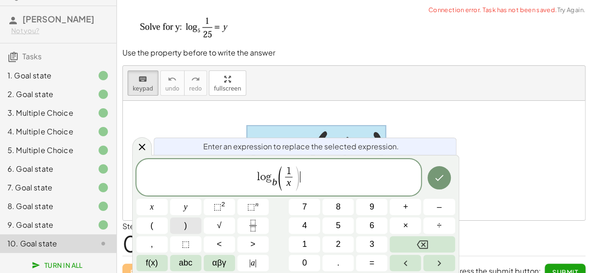
click at [185, 229] on span ")" at bounding box center [185, 226] width 3 height 13
click at [442, 186] on button "Done" at bounding box center [438, 177] width 23 height 23
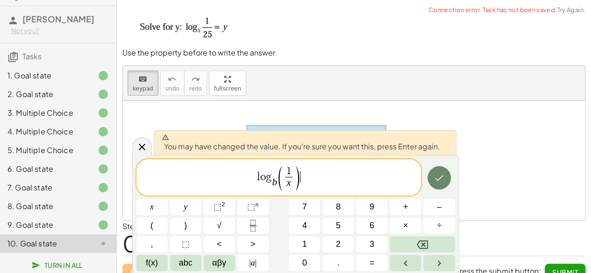
click at [442, 186] on button "Done" at bounding box center [438, 177] width 23 height 23
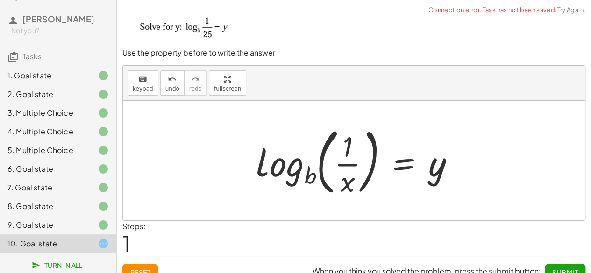
click at [456, 166] on div at bounding box center [358, 161] width 215 height 78
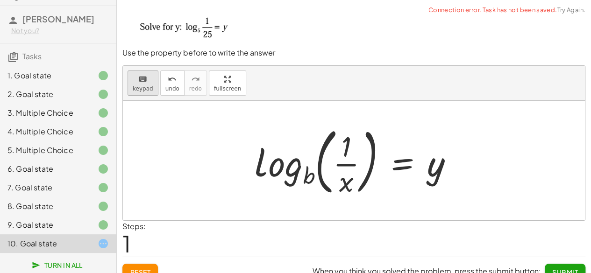
click at [139, 82] on icon "keyboard" at bounding box center [142, 79] width 9 height 11
click at [433, 163] on div at bounding box center [357, 161] width 215 height 78
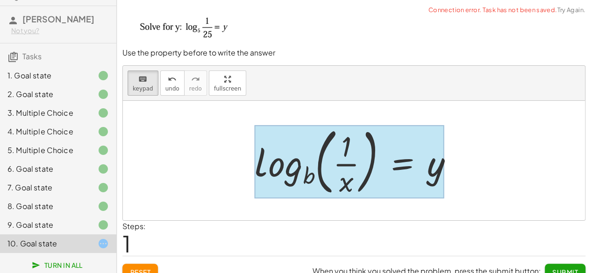
click at [400, 165] on div at bounding box center [350, 161] width 190 height 73
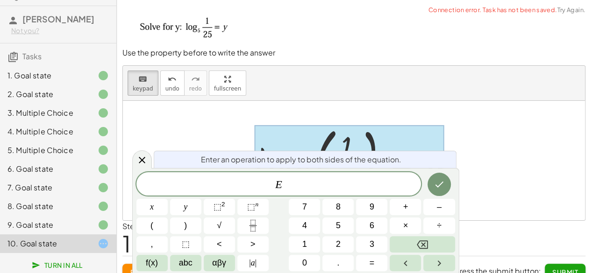
click at [421, 124] on div at bounding box center [357, 161] width 215 height 78
click at [141, 158] on icon at bounding box center [141, 160] width 11 height 11
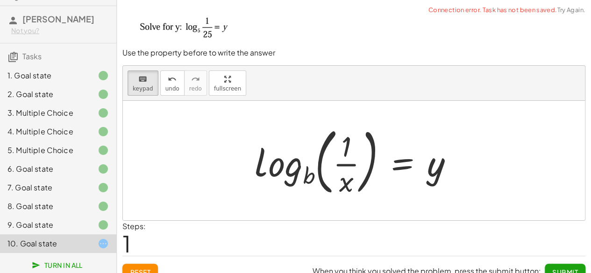
click at [432, 172] on div at bounding box center [357, 161] width 215 height 78
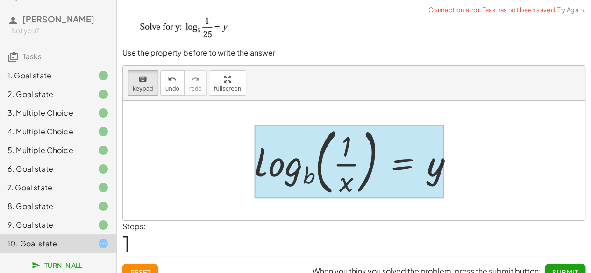
click at [400, 165] on div at bounding box center [350, 161] width 190 height 73
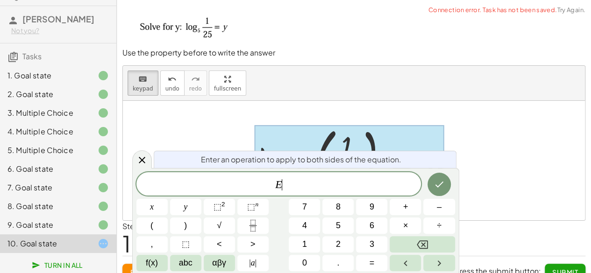
click at [314, 182] on span "E ​" at bounding box center [278, 184] width 285 height 13
click at [444, 185] on icon "Done" at bounding box center [438, 184] width 11 height 11
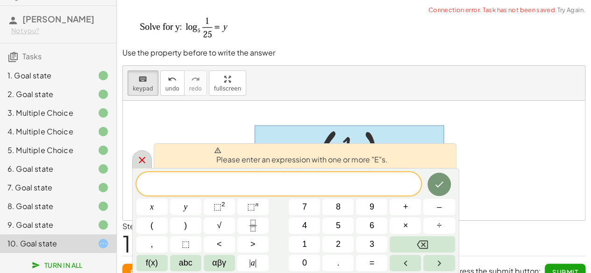
click at [142, 158] on icon at bounding box center [141, 160] width 11 height 11
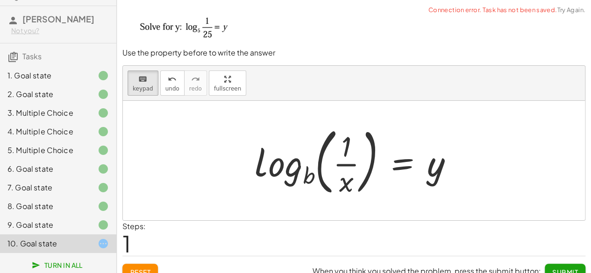
click at [327, 160] on div at bounding box center [357, 161] width 215 height 78
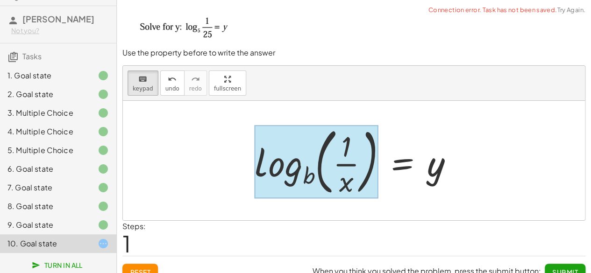
click at [297, 171] on div at bounding box center [317, 161] width 124 height 73
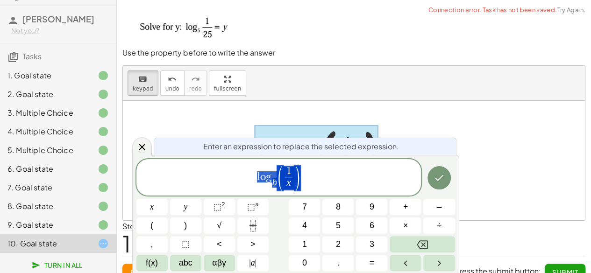
click at [307, 176] on span "l o g b ​ ( 1 x ​ )" at bounding box center [278, 178] width 285 height 27
click at [370, 260] on span "=" at bounding box center [371, 263] width 5 height 13
click at [263, 182] on span "l o g b ​ ( 1 x ​ ) = l o g ​" at bounding box center [278, 178] width 285 height 27
click at [260, 183] on span "l o g b ​ ( 1 x ​ ) = l o g" at bounding box center [278, 178] width 285 height 27
click at [320, 179] on span "l o g b ​ ( 1 x ​ ) = l o g ​" at bounding box center [278, 178] width 285 height 27
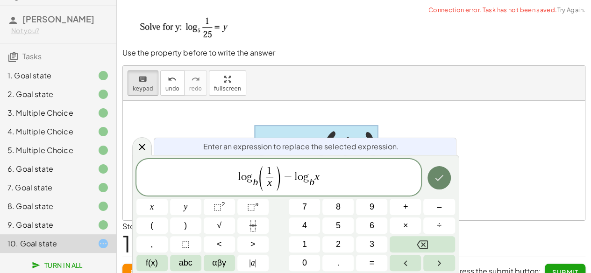
click at [438, 180] on icon "Done" at bounding box center [439, 178] width 8 height 6
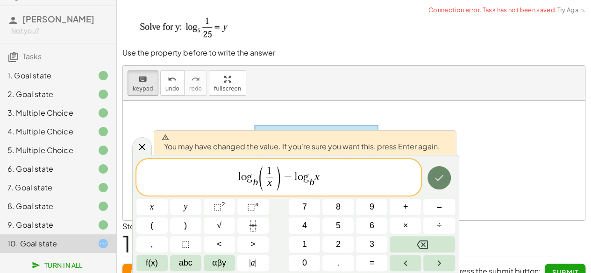
click at [438, 180] on icon "Done" at bounding box center [439, 178] width 8 height 6
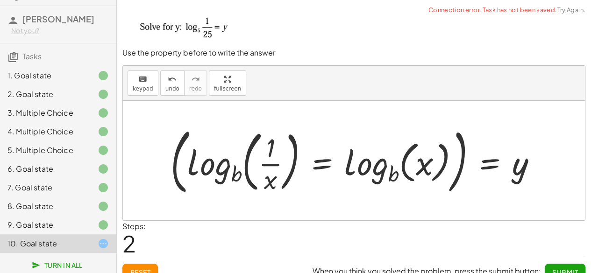
click at [496, 163] on div at bounding box center [357, 160] width 383 height 77
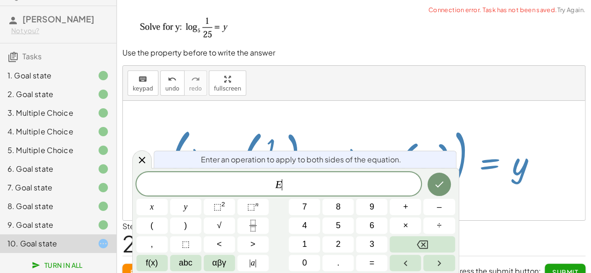
click at [520, 171] on div at bounding box center [357, 160] width 383 height 77
click at [135, 154] on div at bounding box center [142, 159] width 20 height 18
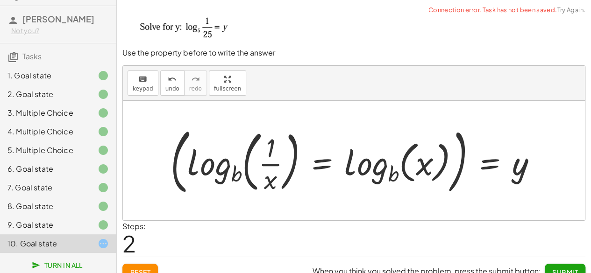
click at [302, 173] on div at bounding box center [357, 160] width 383 height 77
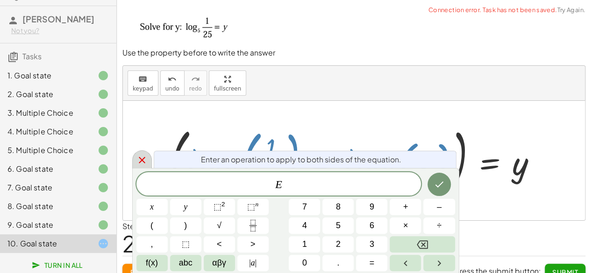
click at [135, 159] on div at bounding box center [142, 159] width 20 height 18
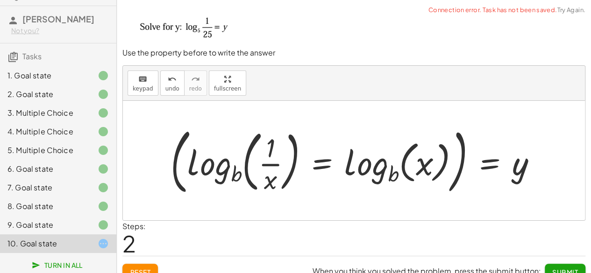
click at [190, 164] on div at bounding box center [357, 160] width 383 height 77
click at [467, 169] on div at bounding box center [357, 160] width 383 height 77
click at [516, 176] on div at bounding box center [357, 160] width 383 height 77
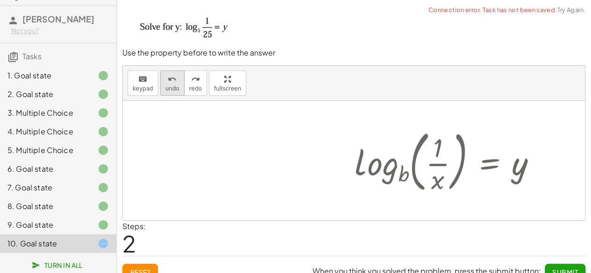
click at [171, 83] on icon "undo" at bounding box center [172, 79] width 9 height 11
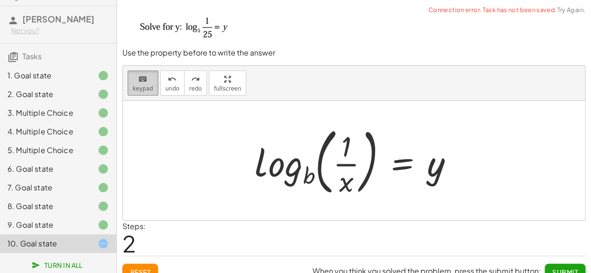
click at [141, 85] on span "keypad" at bounding box center [143, 88] width 21 height 7
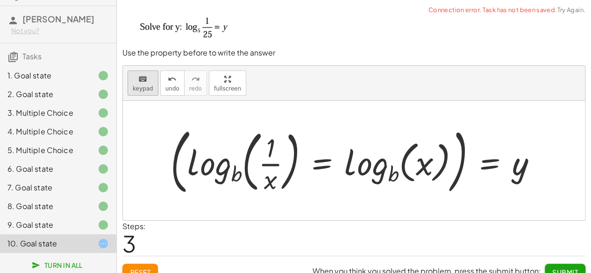
click at [146, 85] on span "keypad" at bounding box center [143, 88] width 21 height 7
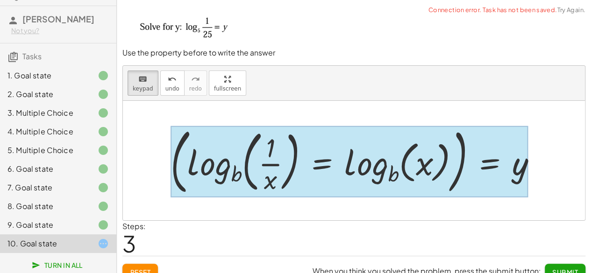
click at [500, 173] on div at bounding box center [349, 162] width 357 height 72
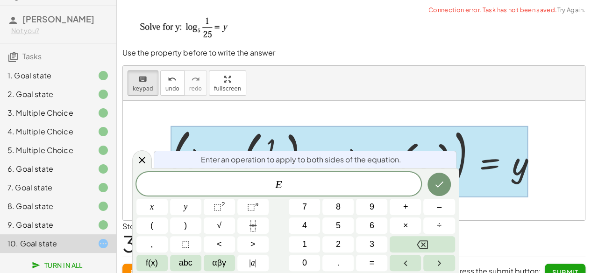
click at [500, 173] on div at bounding box center [349, 162] width 357 height 72
click at [310, 186] on span "E ​" at bounding box center [278, 184] width 285 height 13
click at [142, 158] on icon at bounding box center [141, 160] width 11 height 11
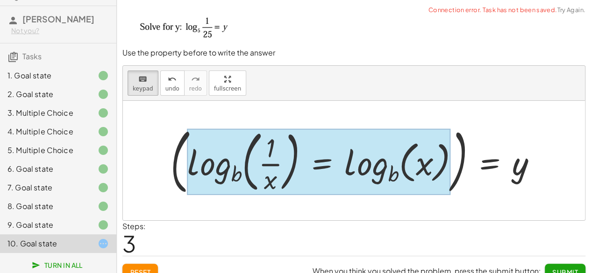
click at [328, 152] on div at bounding box center [318, 161] width 263 height 67
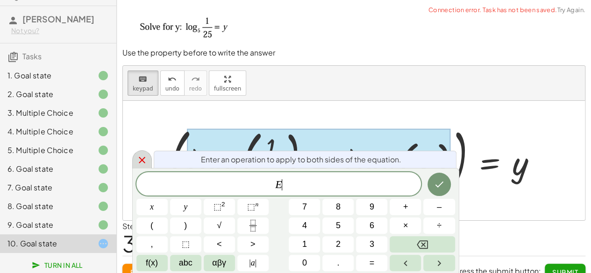
click at [141, 160] on icon at bounding box center [142, 160] width 7 height 7
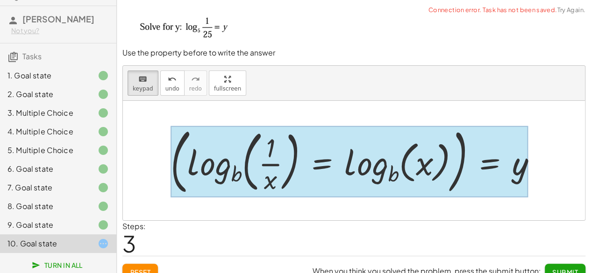
click at [503, 174] on div at bounding box center [349, 162] width 357 height 72
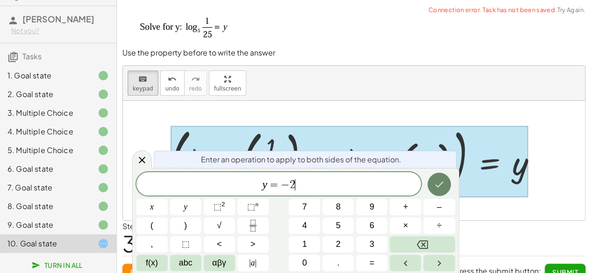
click at [443, 180] on icon "Done" at bounding box center [438, 184] width 11 height 11
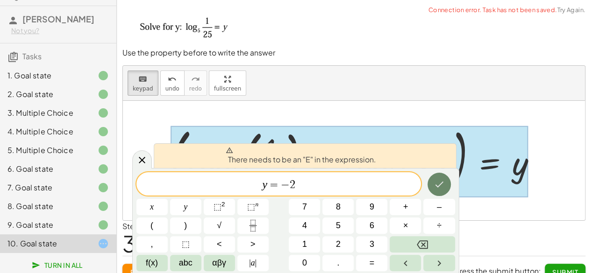
click at [442, 181] on icon "Done" at bounding box center [438, 184] width 11 height 11
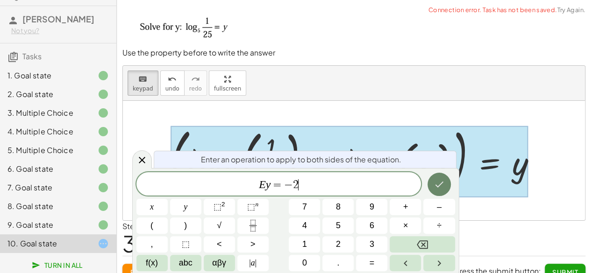
click at [442, 192] on button "Done" at bounding box center [438, 184] width 23 height 23
click at [143, 163] on icon at bounding box center [141, 160] width 11 height 11
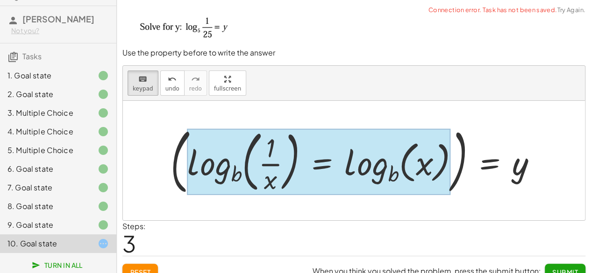
click at [326, 162] on div at bounding box center [318, 161] width 263 height 67
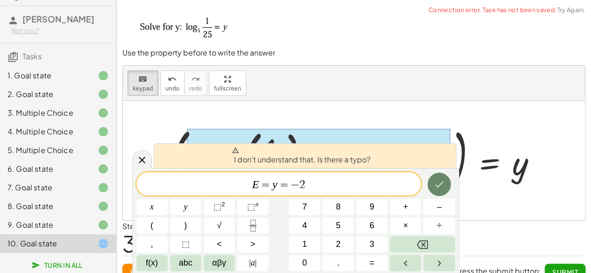
click at [434, 181] on icon "Done" at bounding box center [438, 184] width 11 height 11
click at [371, 192] on div "E = y = − 2 ​" at bounding box center [278, 183] width 285 height 23
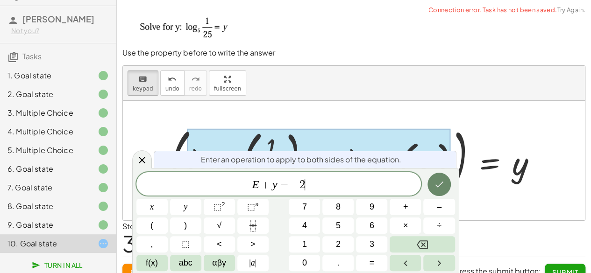
click at [433, 185] on icon "Done" at bounding box center [438, 184] width 11 height 11
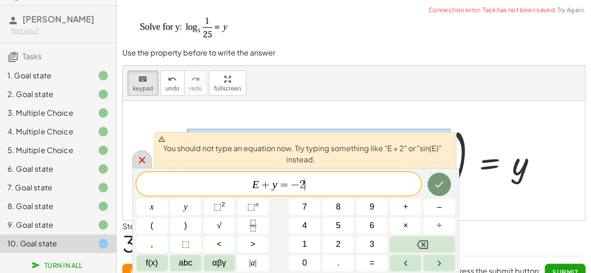
click at [143, 162] on icon at bounding box center [142, 160] width 7 height 7
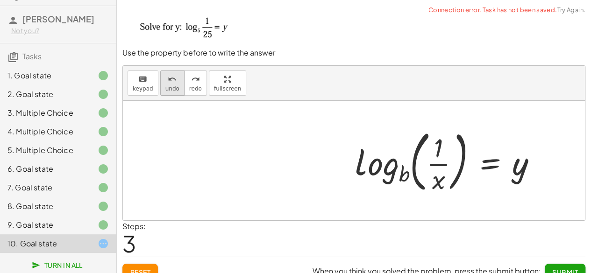
click at [178, 90] on button "undo undo" at bounding box center [172, 83] width 24 height 25
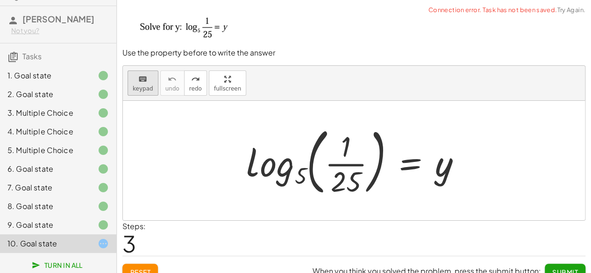
click at [147, 82] on div "keyboard" at bounding box center [143, 78] width 21 height 11
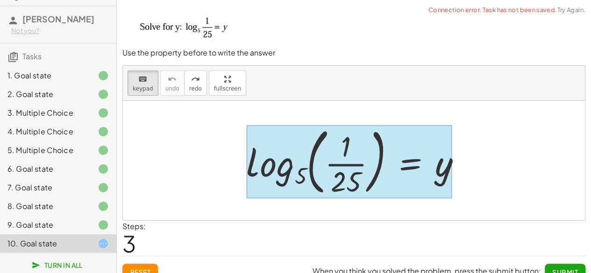
click at [425, 167] on div at bounding box center [349, 161] width 206 height 73
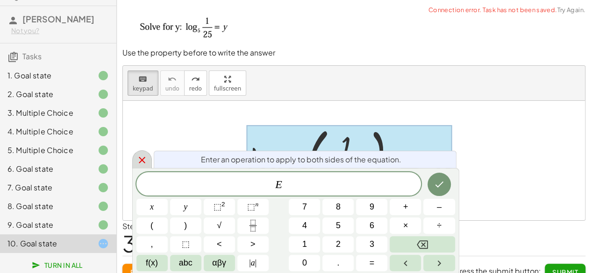
click at [142, 158] on icon at bounding box center [141, 160] width 11 height 11
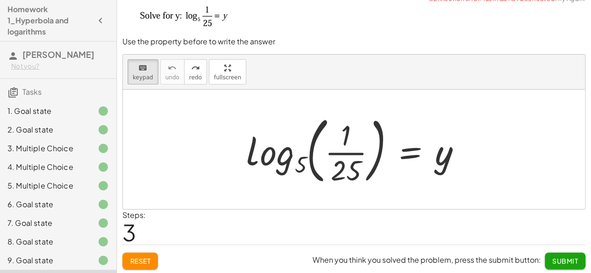
scroll to position [36, 0]
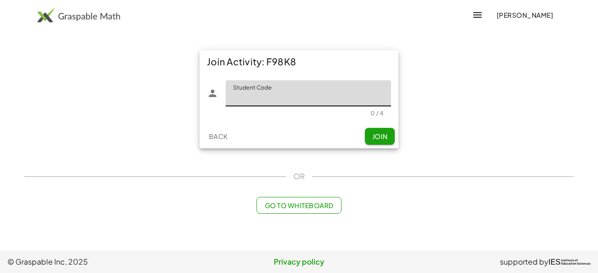
click at [329, 99] on input "Student Code" at bounding box center [308, 93] width 165 height 26
